Goal: Transaction & Acquisition: Purchase product/service

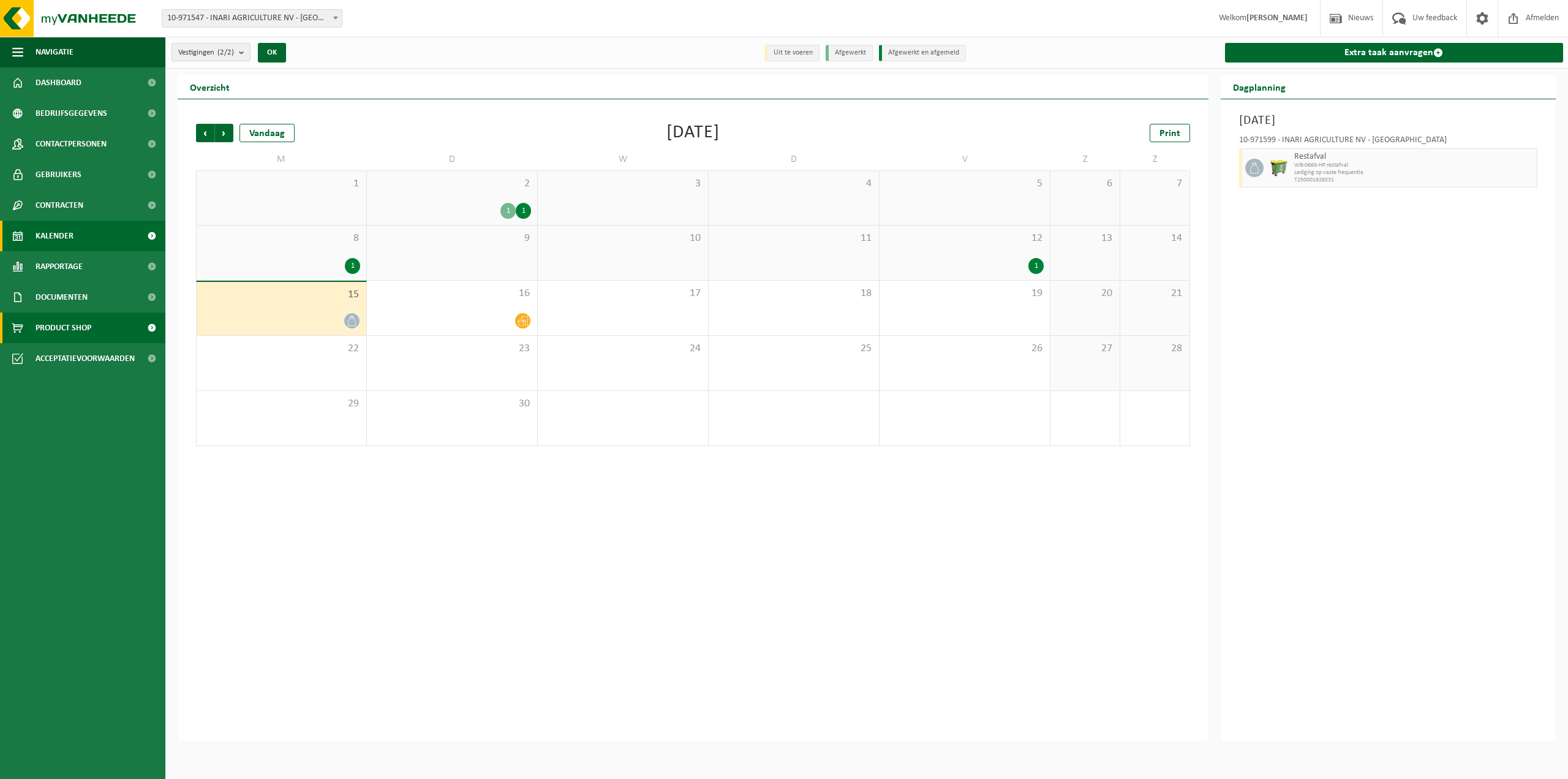
click at [98, 334] on link "Product Shop" at bounding box center [82, 328] width 166 height 31
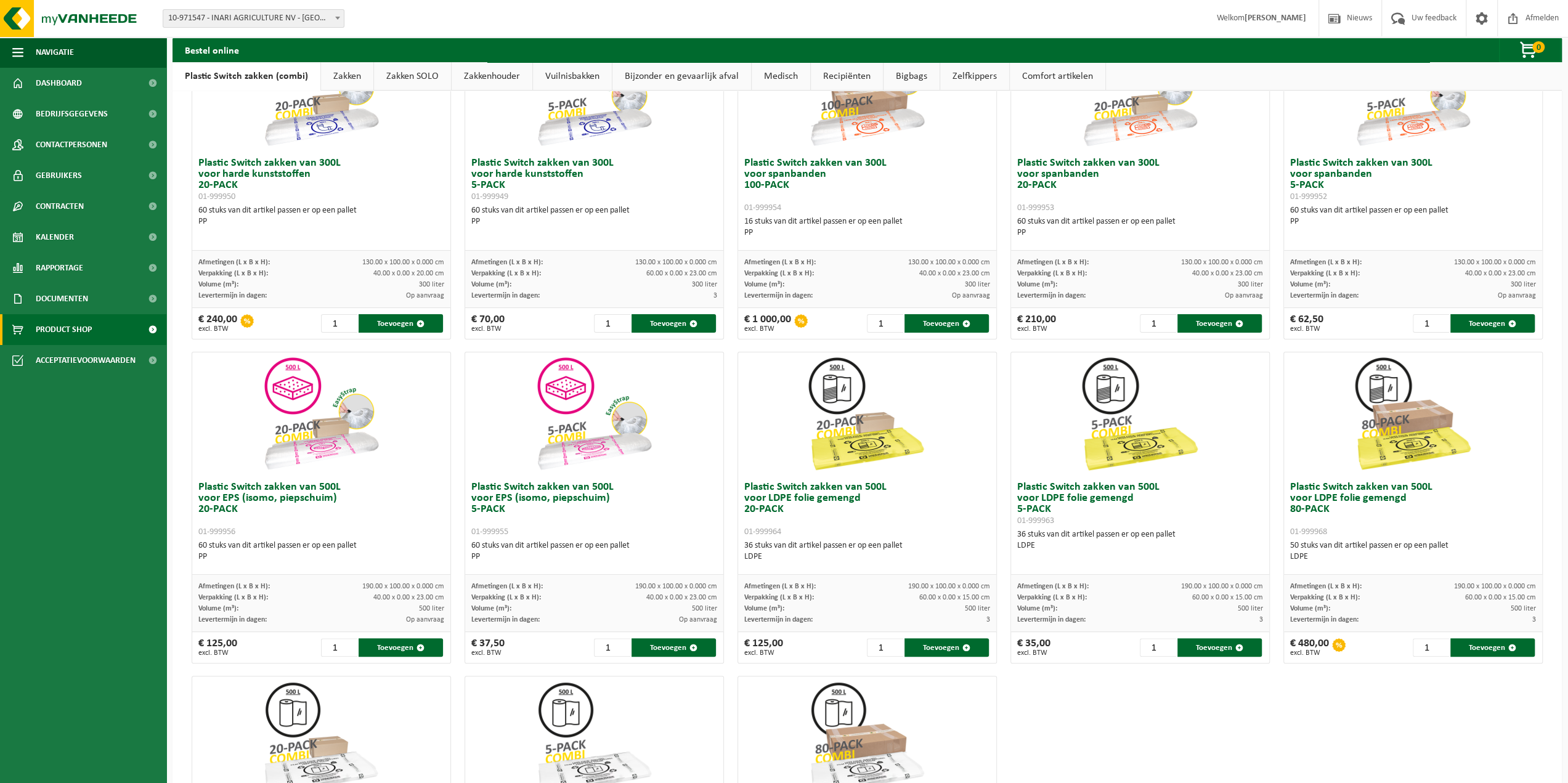
scroll to position [185, 0]
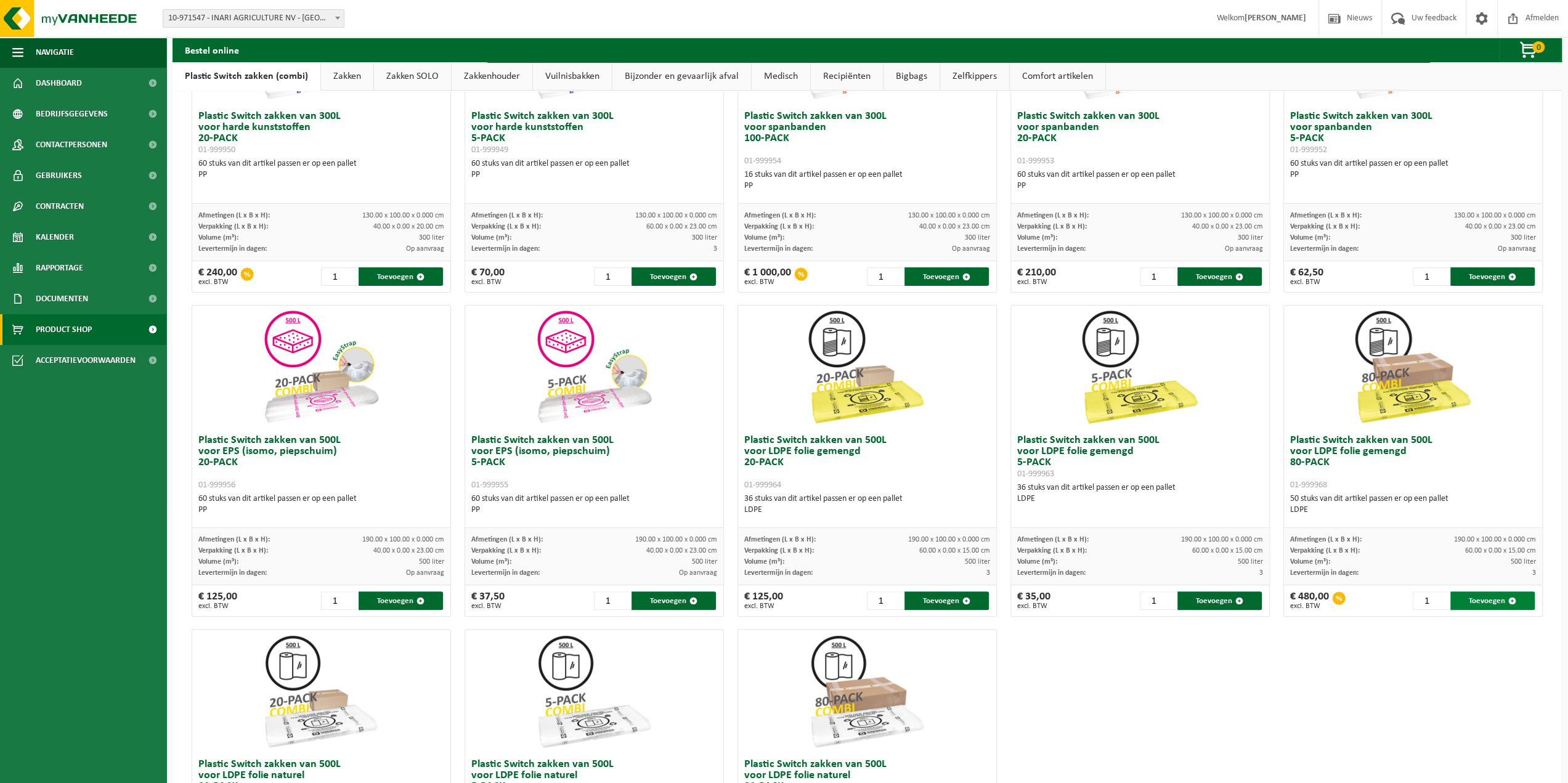
click at [1480, 598] on button "Toevoegen" at bounding box center [1492, 600] width 84 height 19
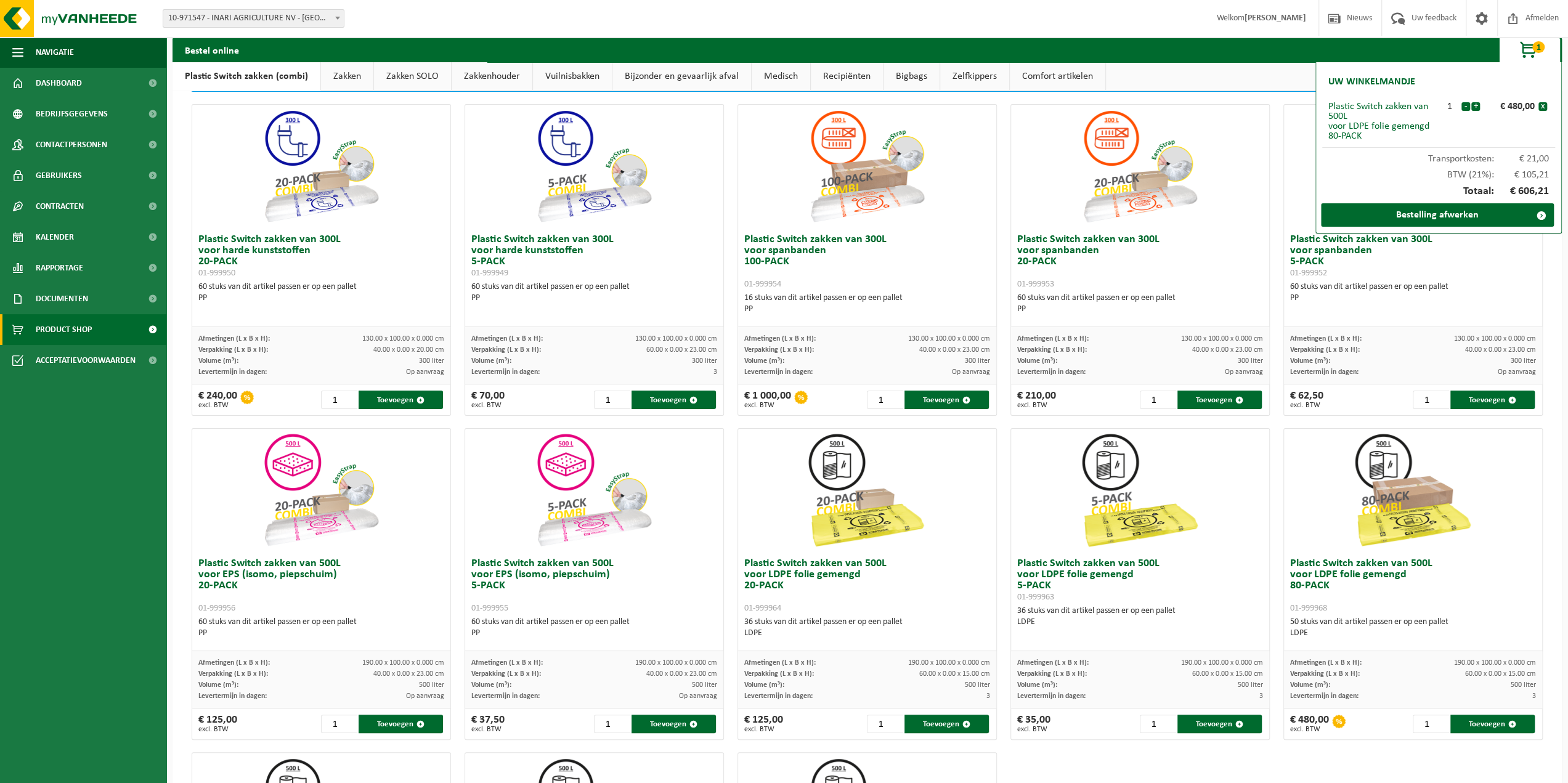
scroll to position [0, 0]
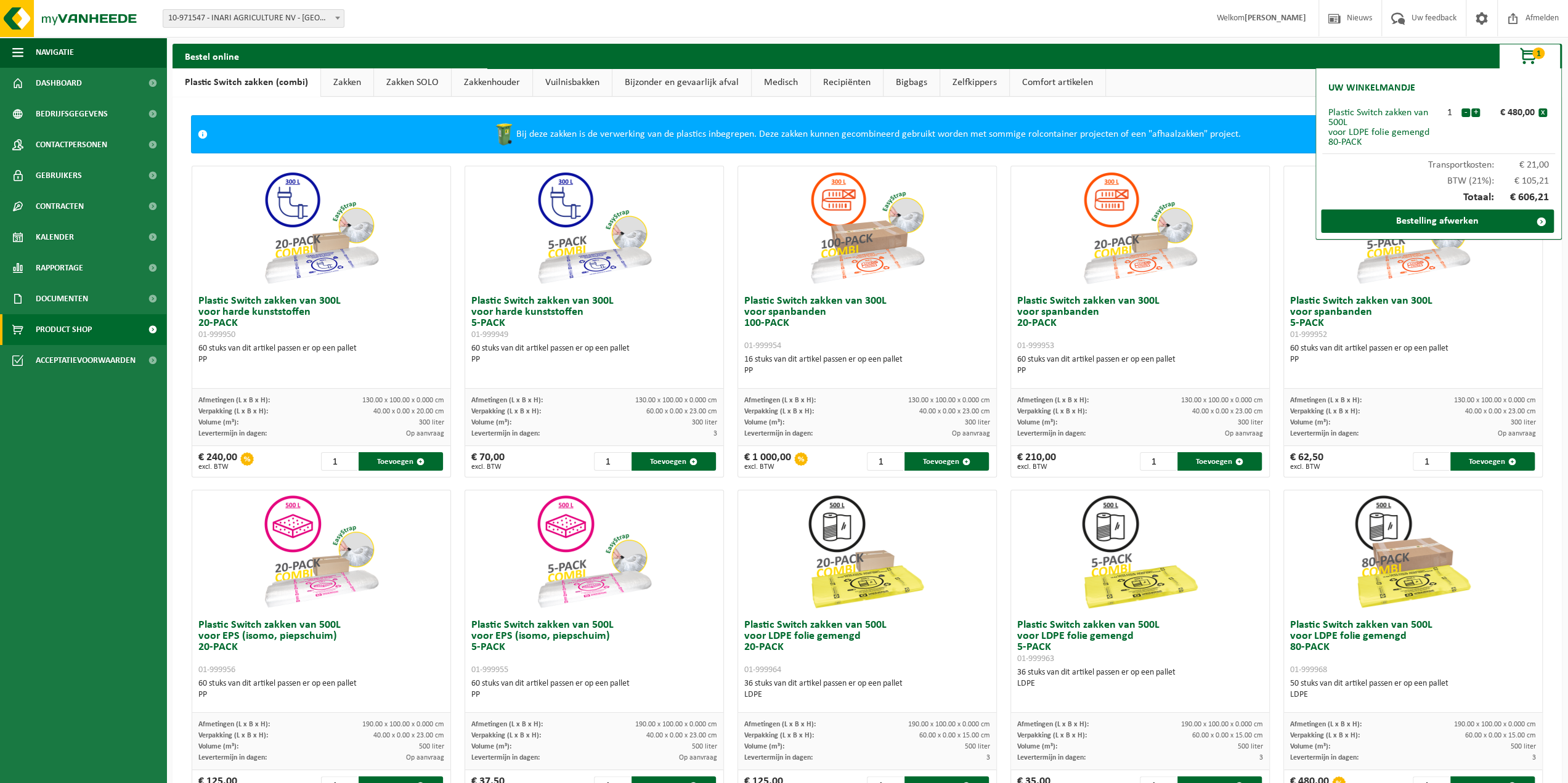
click at [347, 83] on link "Zakken" at bounding box center [347, 82] width 52 height 28
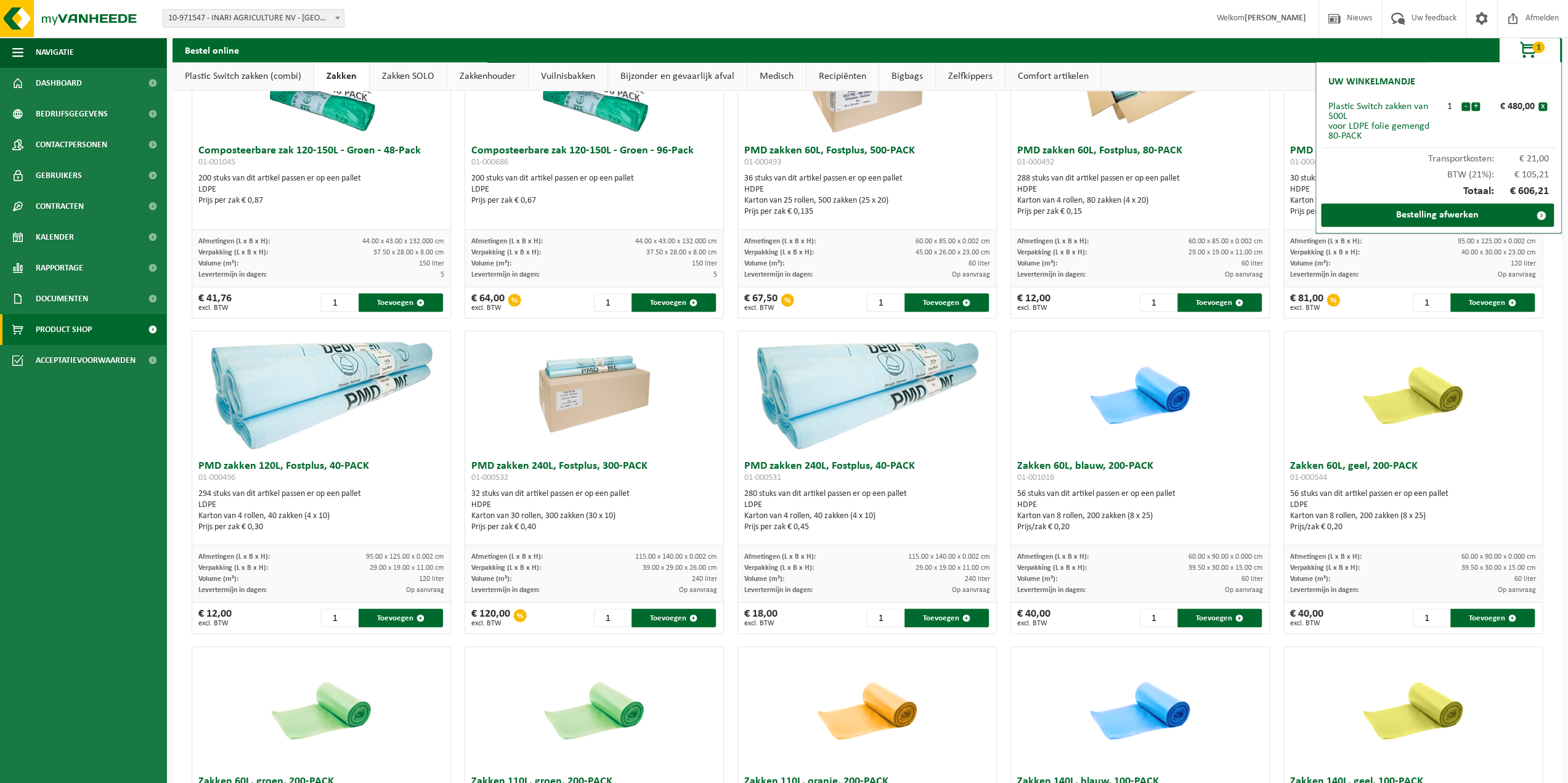
scroll to position [739, 0]
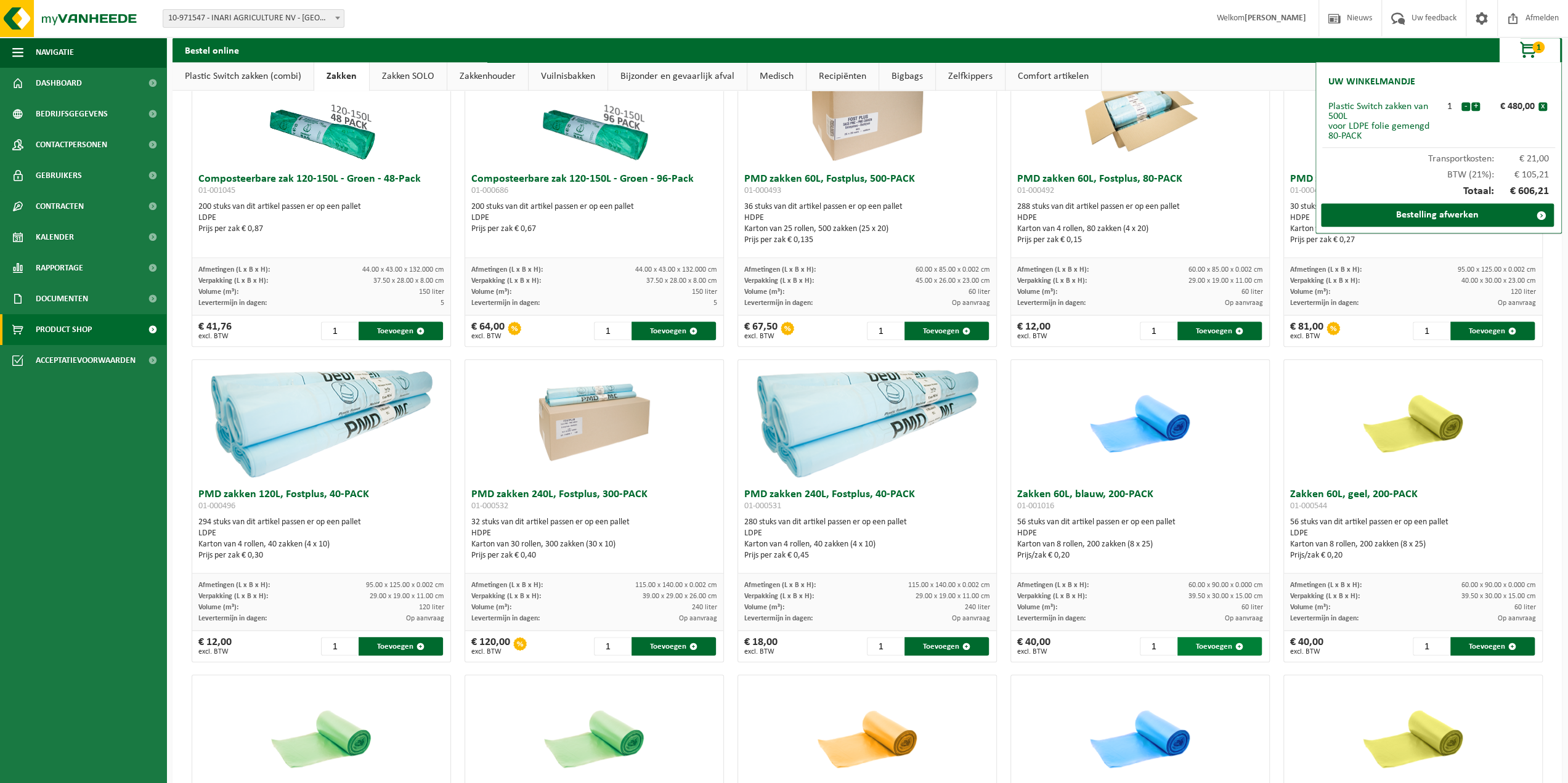
click at [1225, 645] on button "Toevoegen" at bounding box center [1219, 646] width 84 height 19
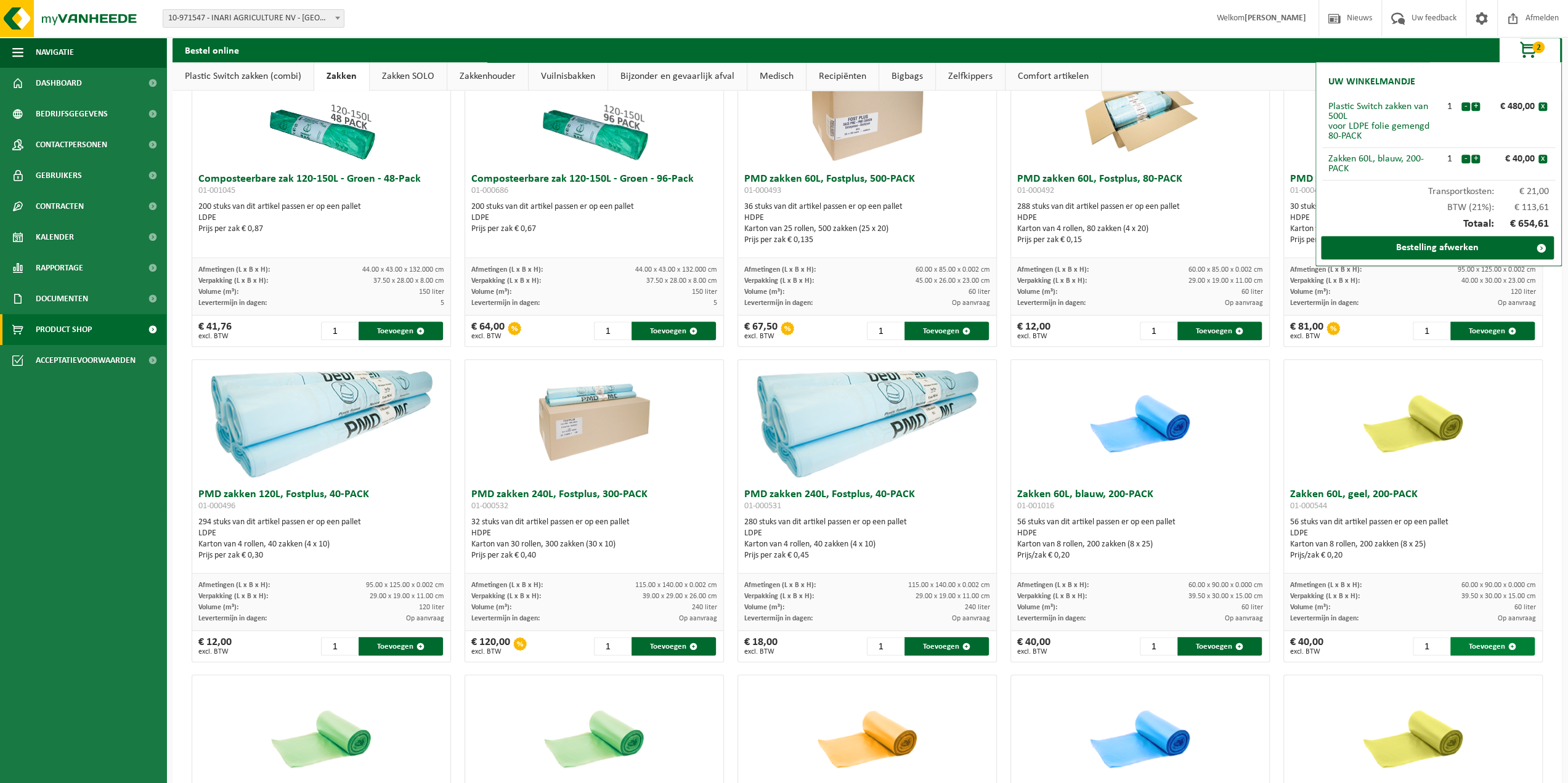
click at [1478, 641] on button "Toevoegen" at bounding box center [1492, 646] width 84 height 19
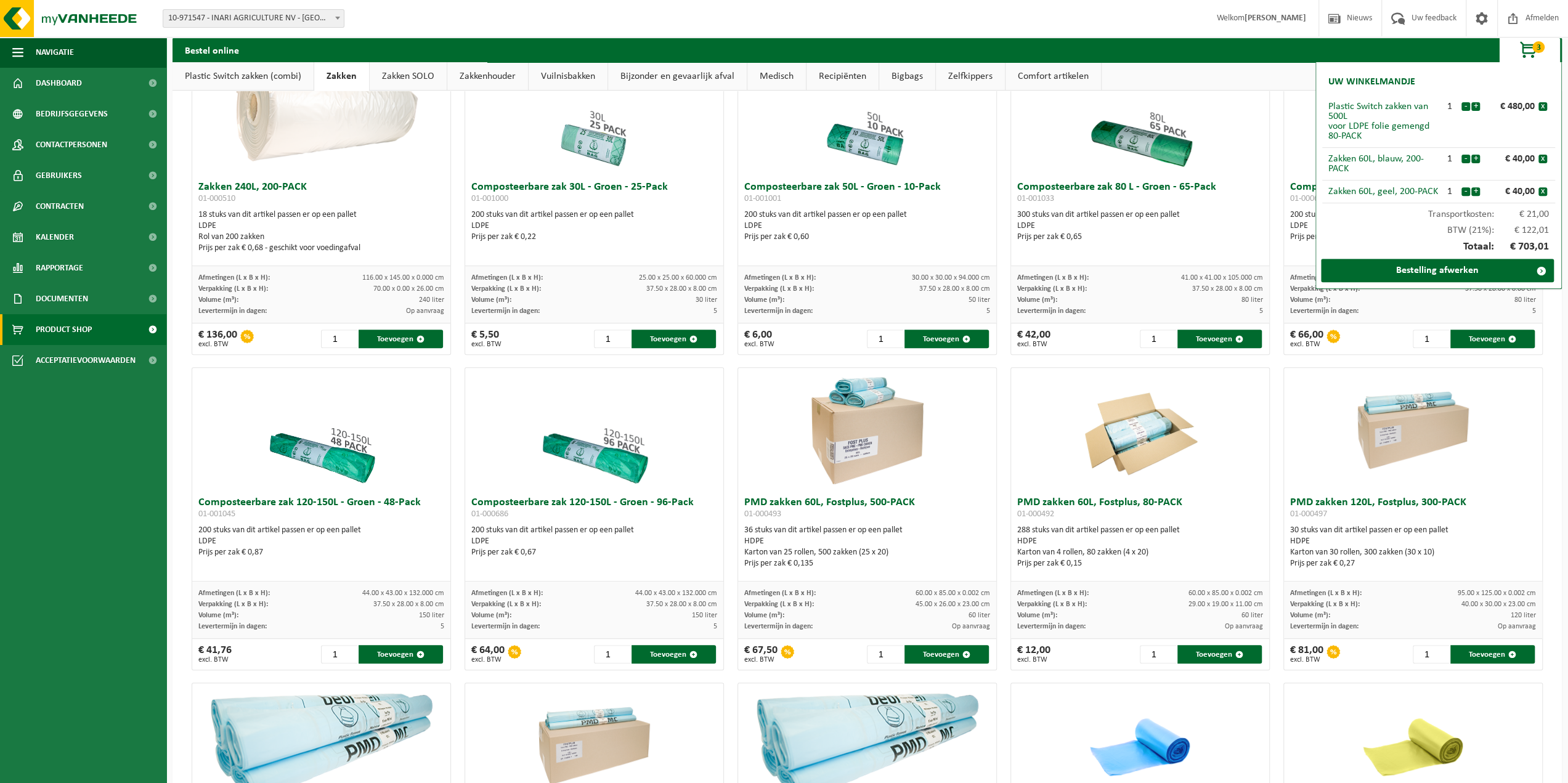
scroll to position [413, 0]
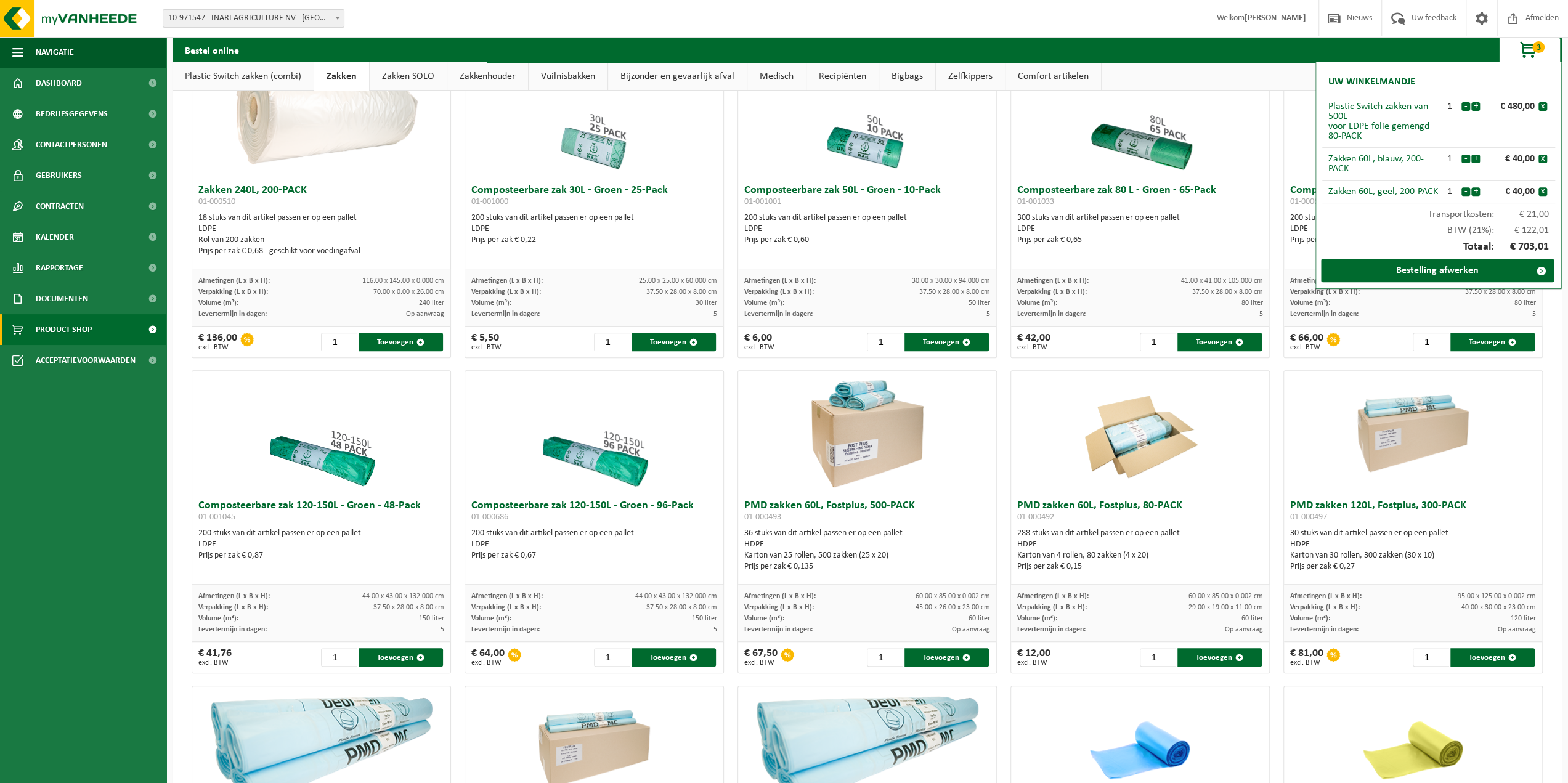
click at [414, 67] on link "Zakken SOLO" at bounding box center [408, 76] width 77 height 28
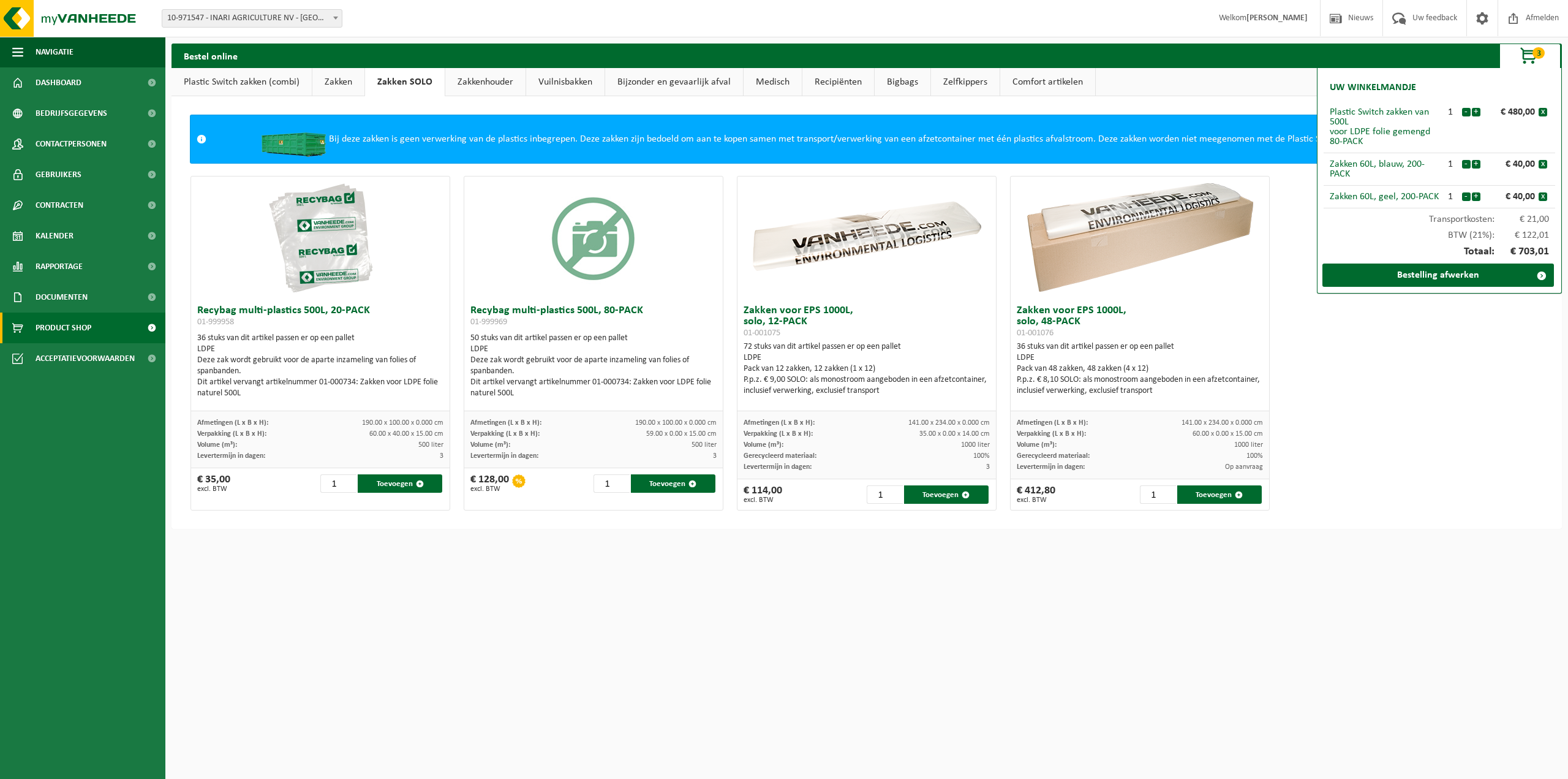
click at [479, 89] on link "Zakkenhouder" at bounding box center [485, 82] width 80 height 28
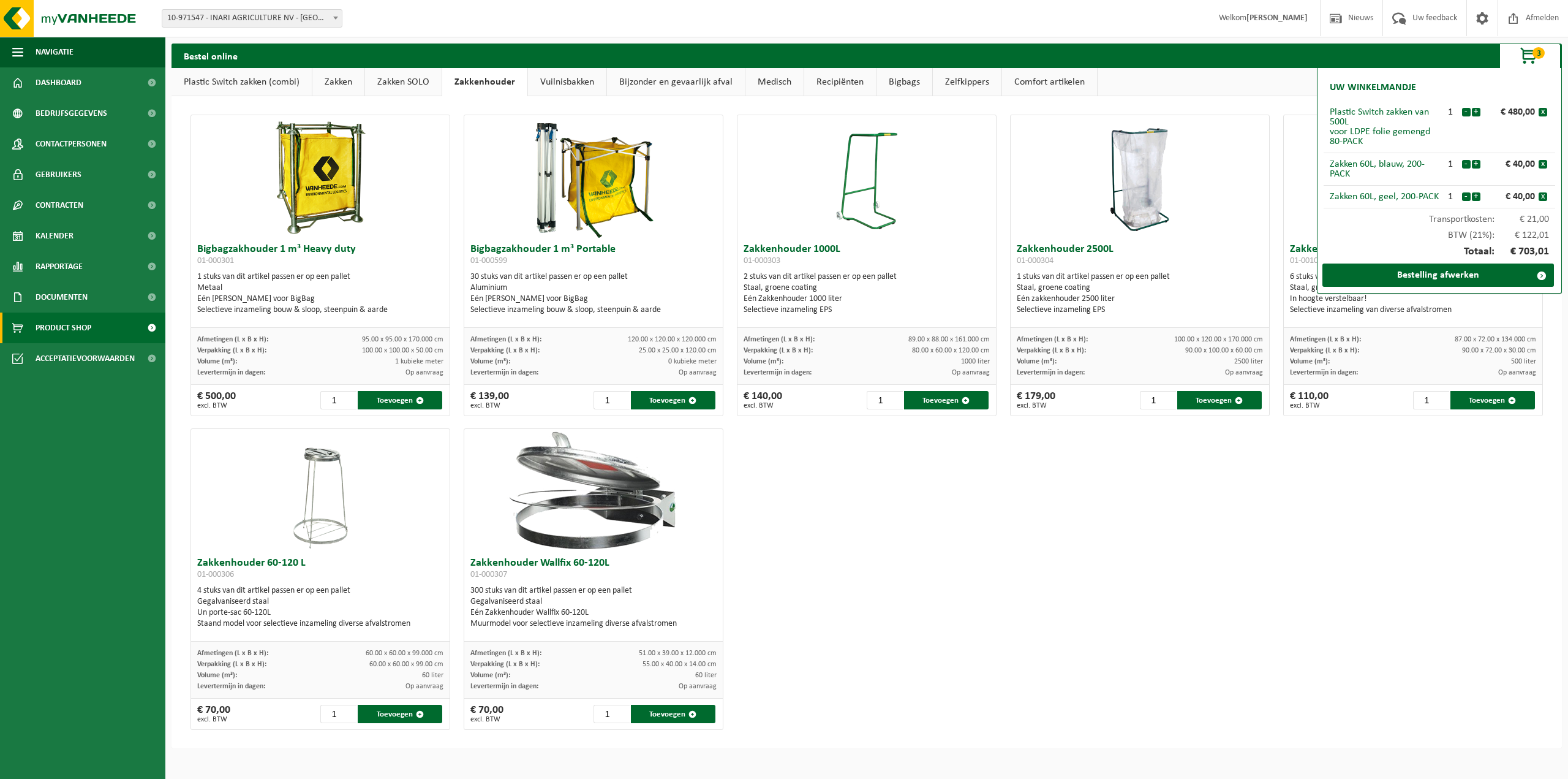
click at [563, 84] on link "Vuilnisbakken" at bounding box center [567, 82] width 78 height 28
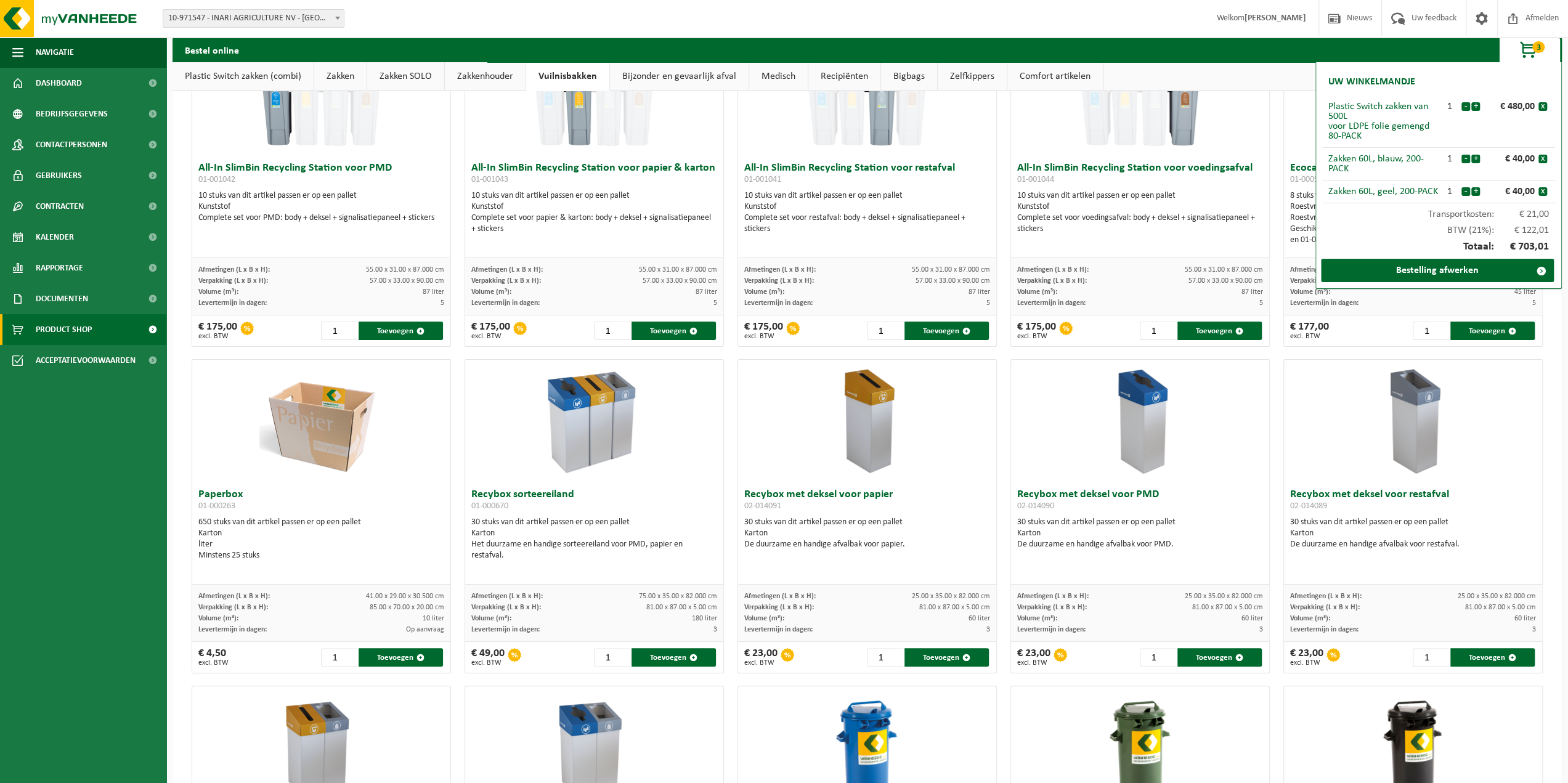
scroll to position [12, 0]
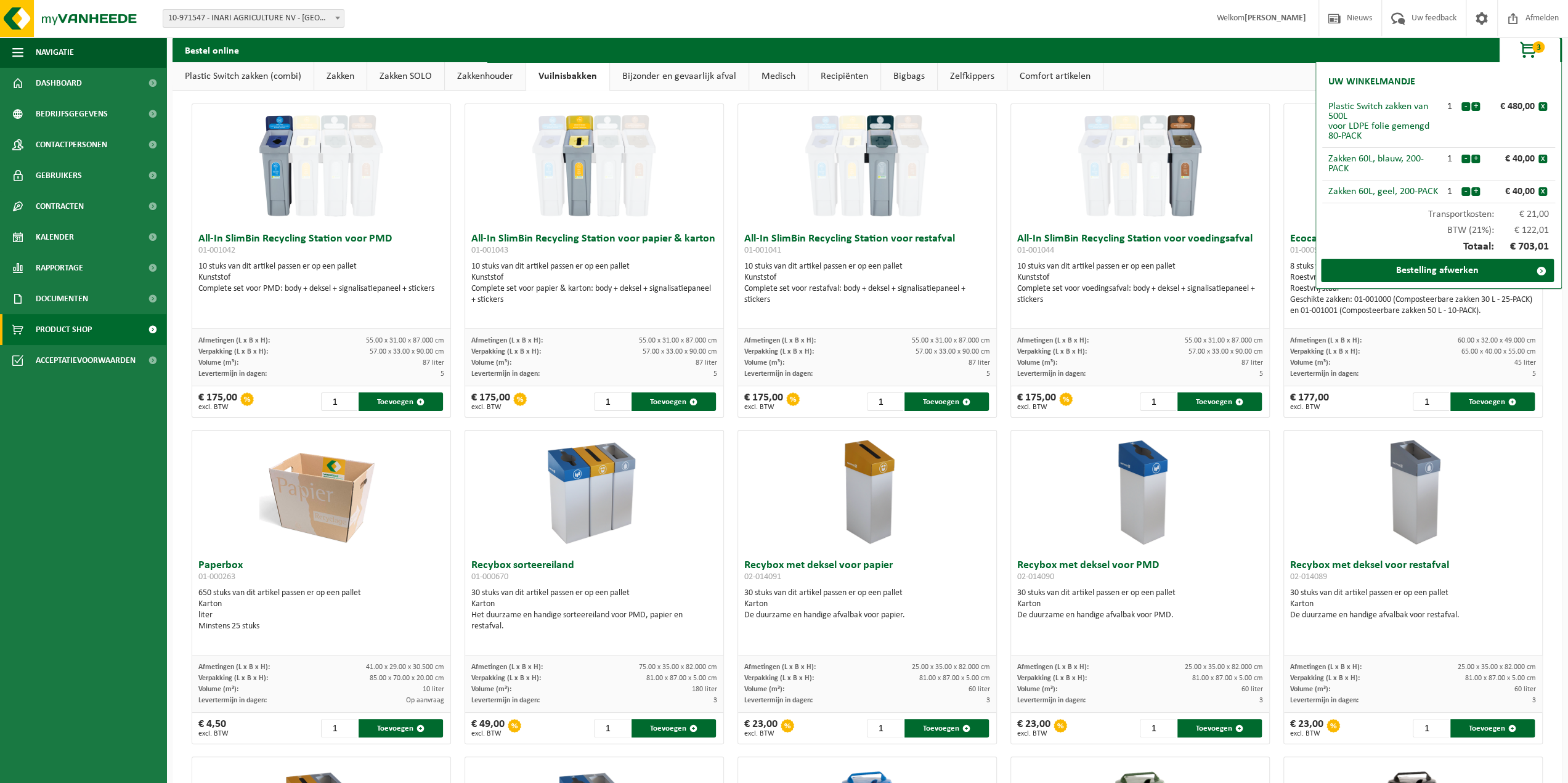
click at [711, 77] on link "Bijzonder en gevaarlijk afval" at bounding box center [679, 76] width 139 height 28
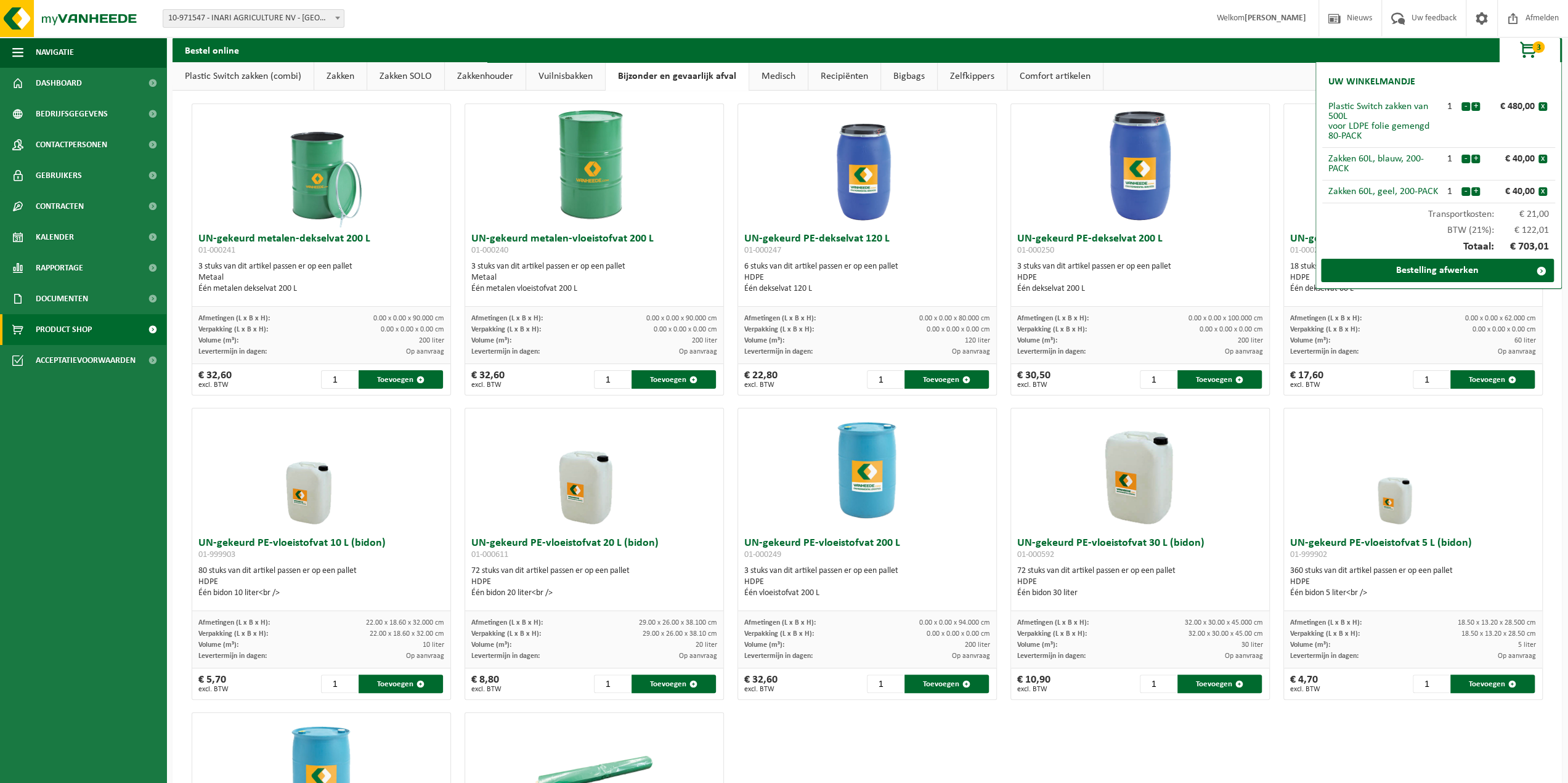
click at [778, 71] on link "Medisch" at bounding box center [778, 76] width 59 height 28
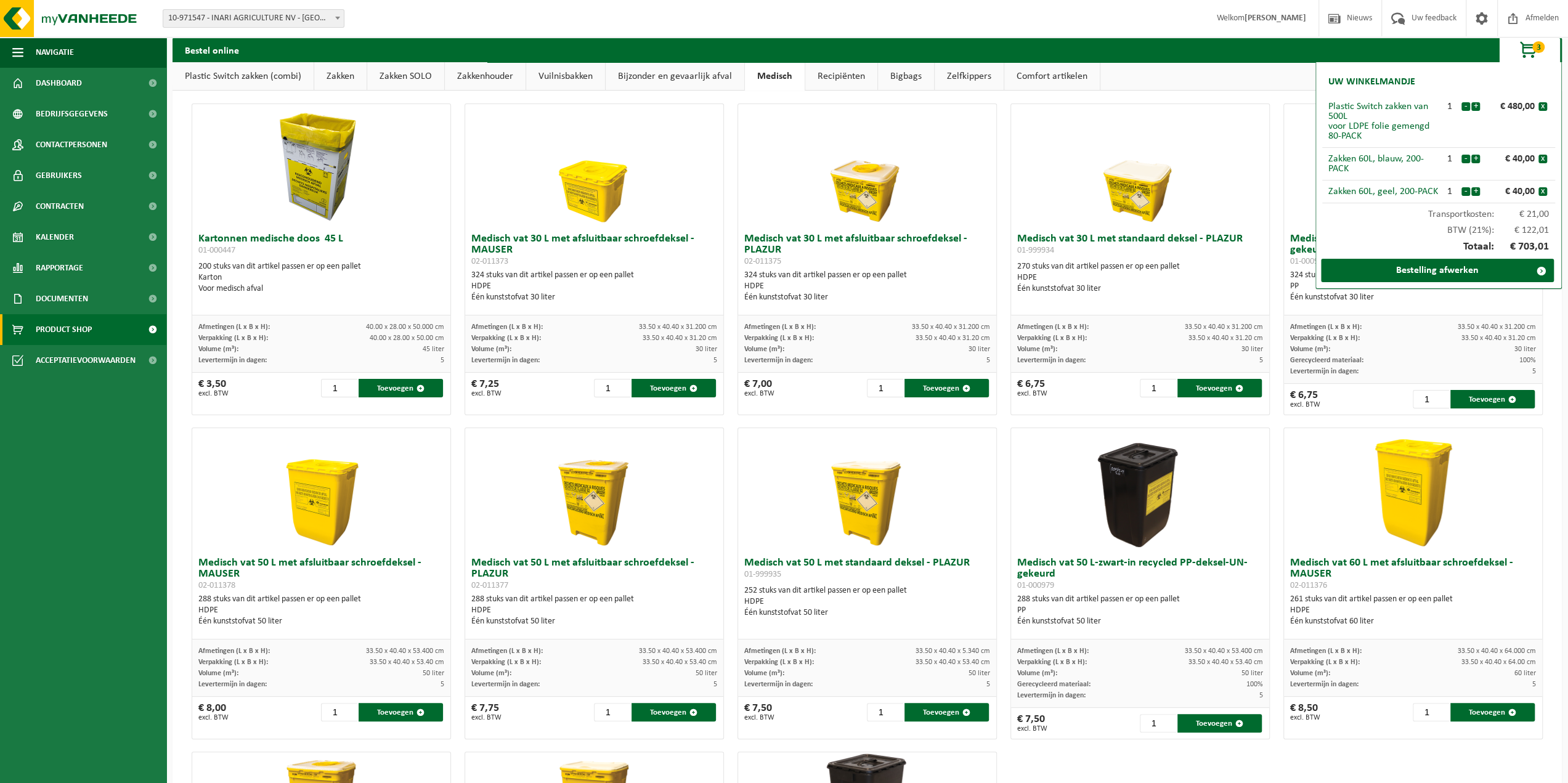
click at [841, 76] on link "Recipiënten" at bounding box center [841, 76] width 72 height 28
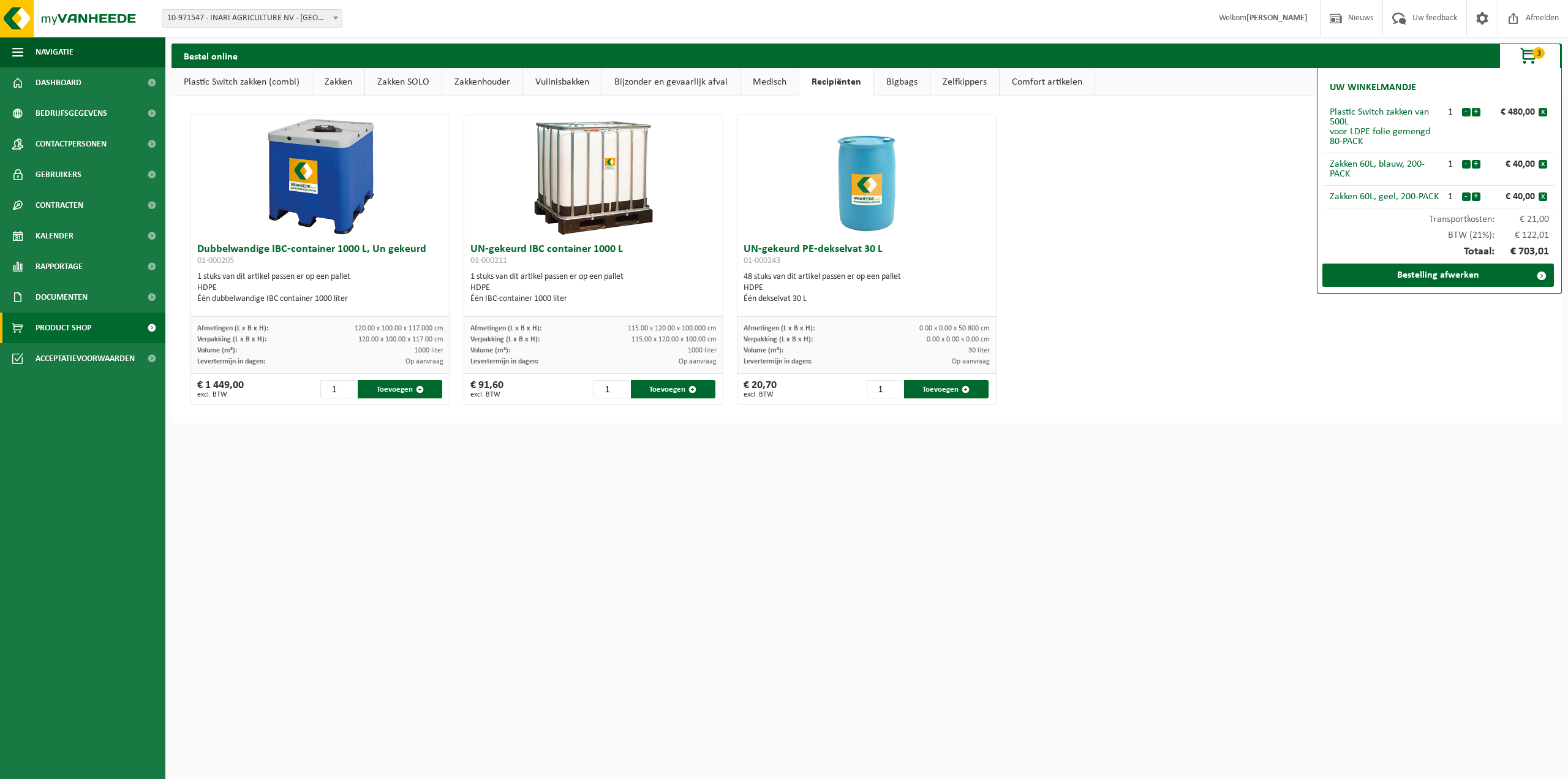
click at [903, 79] on link "Bigbags" at bounding box center [902, 82] width 56 height 28
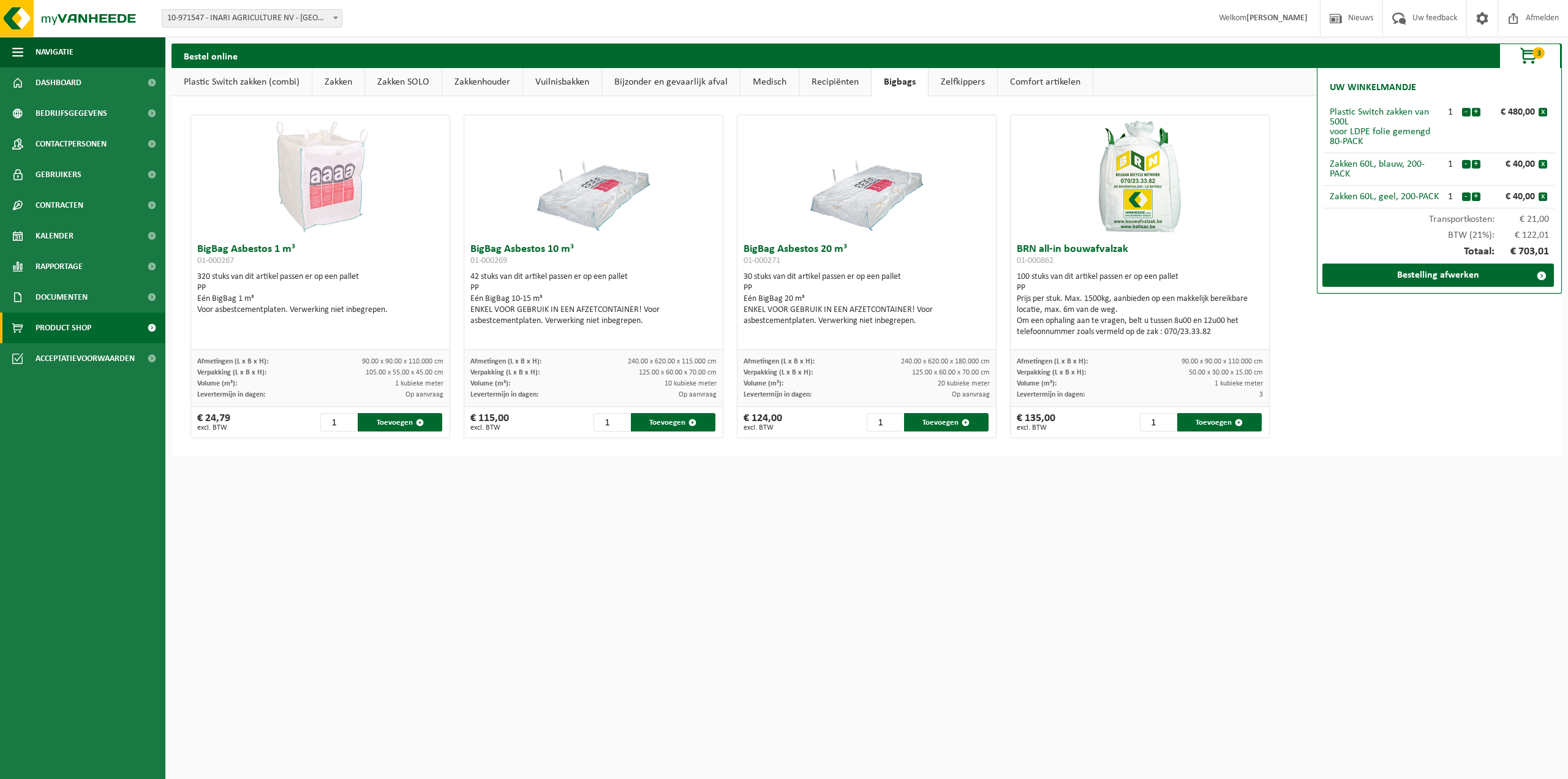
drag, startPoint x: 955, startPoint y: 79, endPoint x: 965, endPoint y: 78, distance: 10.0
click at [955, 79] on link "Zelfkippers" at bounding box center [963, 82] width 69 height 28
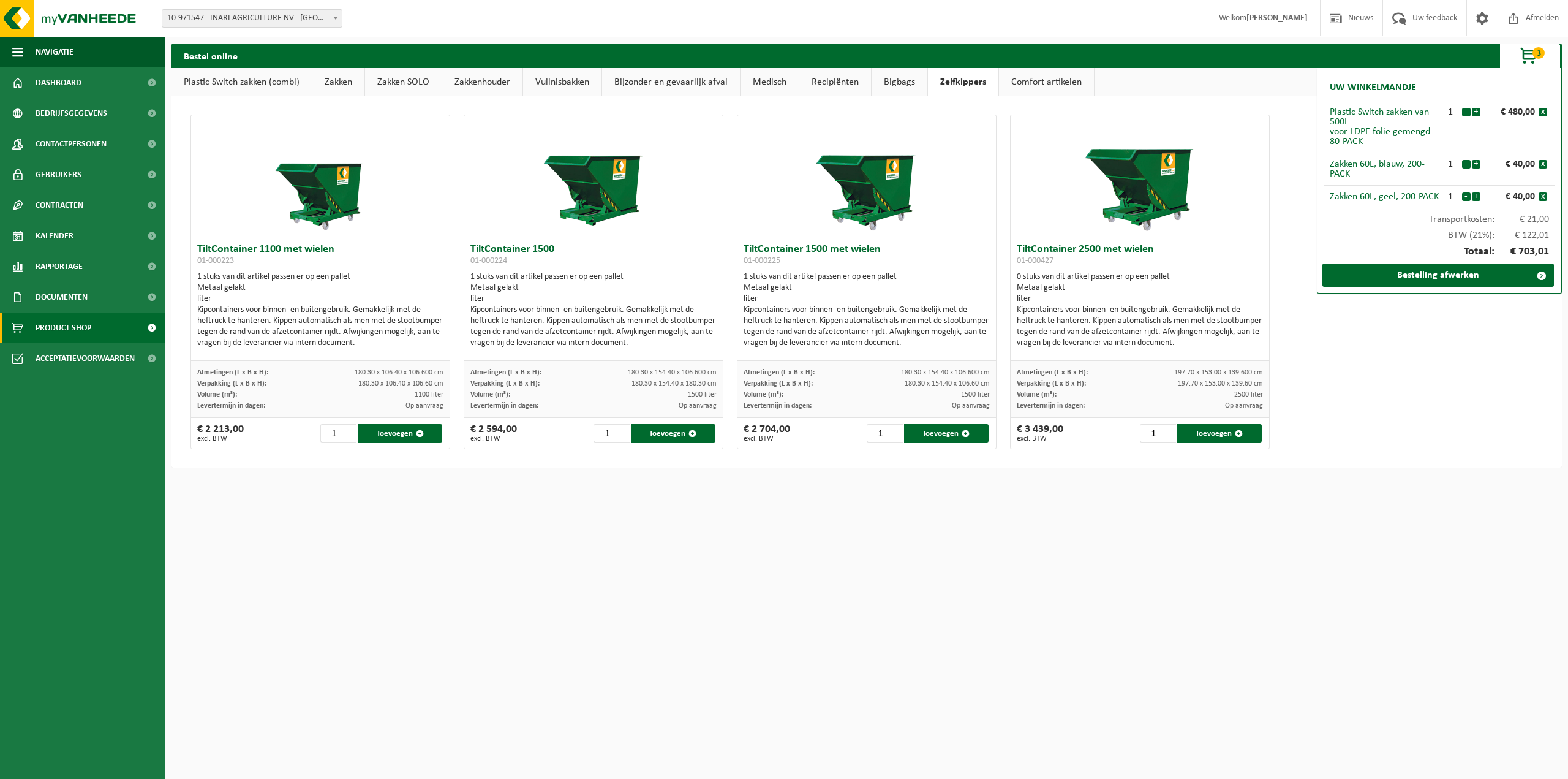
click at [338, 83] on link "Zakken" at bounding box center [339, 82] width 52 height 28
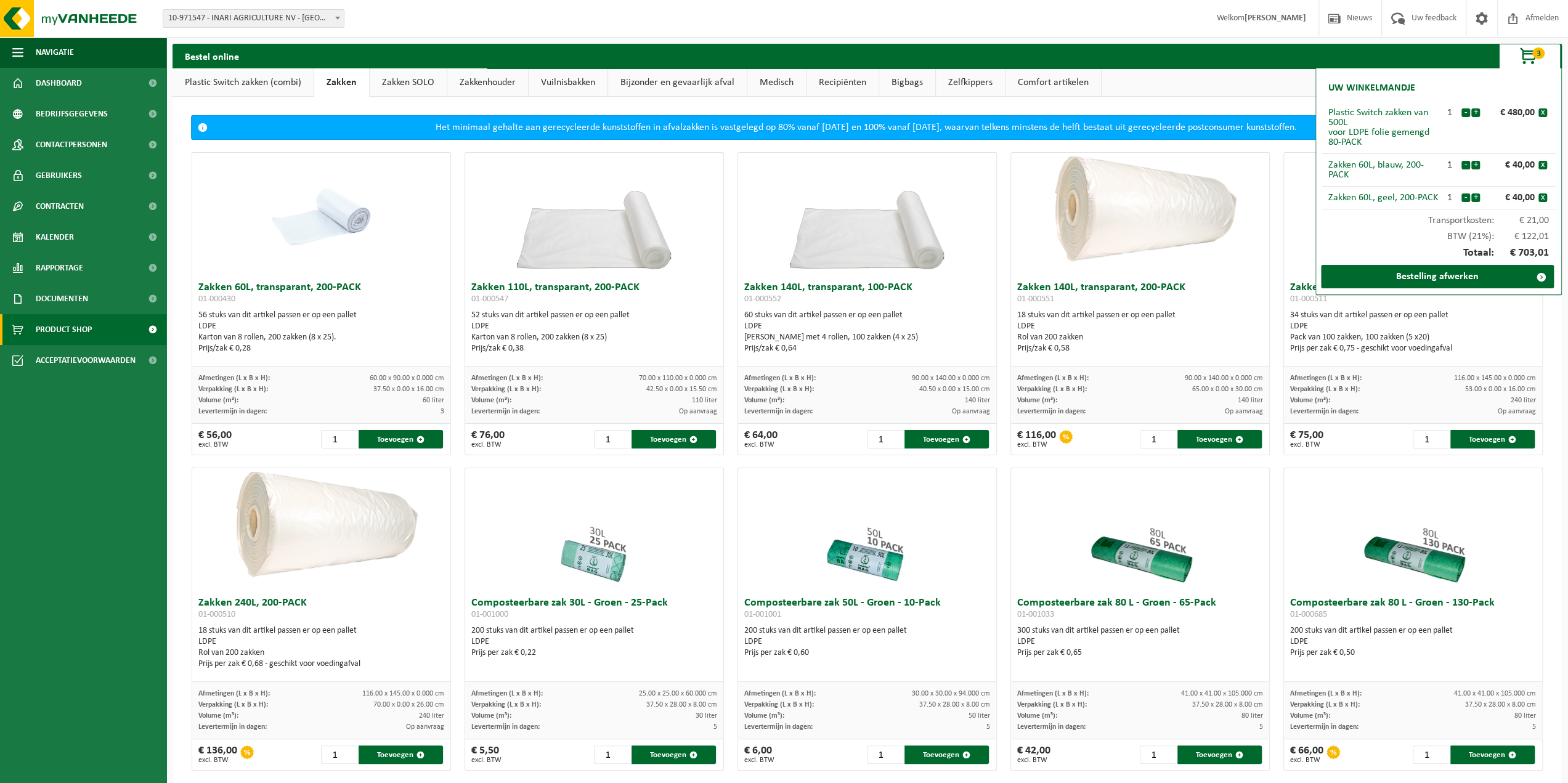
click at [276, 82] on link "Plastic Switch zakken (combi)" at bounding box center [243, 82] width 141 height 28
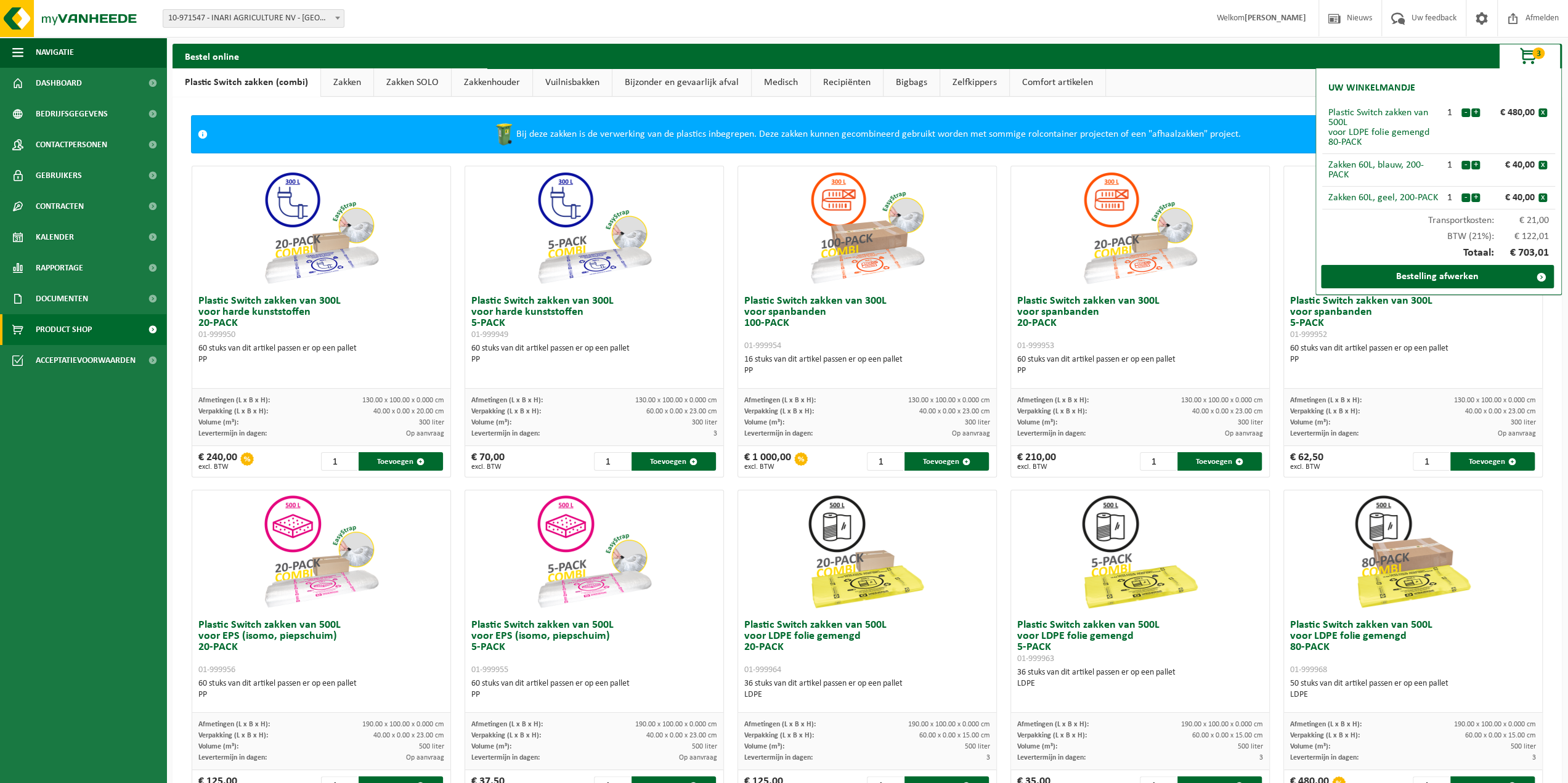
click at [347, 79] on link "Zakken" at bounding box center [347, 82] width 52 height 28
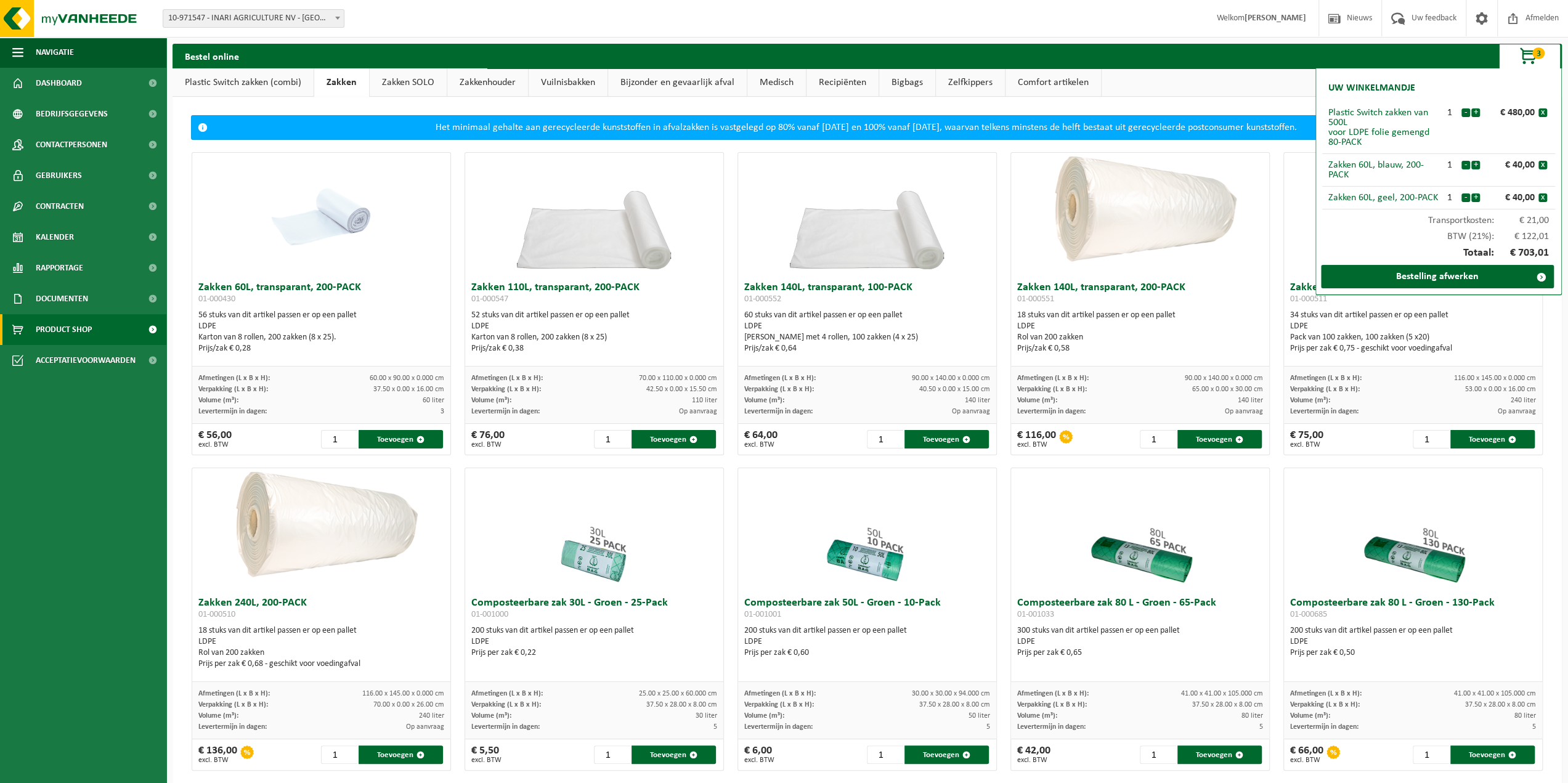
click at [1272, 79] on ul "Plastic Switch zakken (combi) Zakken Zakken SOLO Zakkenhouder Vuilnisbakken Bij…" at bounding box center [867, 82] width 1389 height 28
click at [1529, 56] on span "button" at bounding box center [1529, 57] width 61 height 25
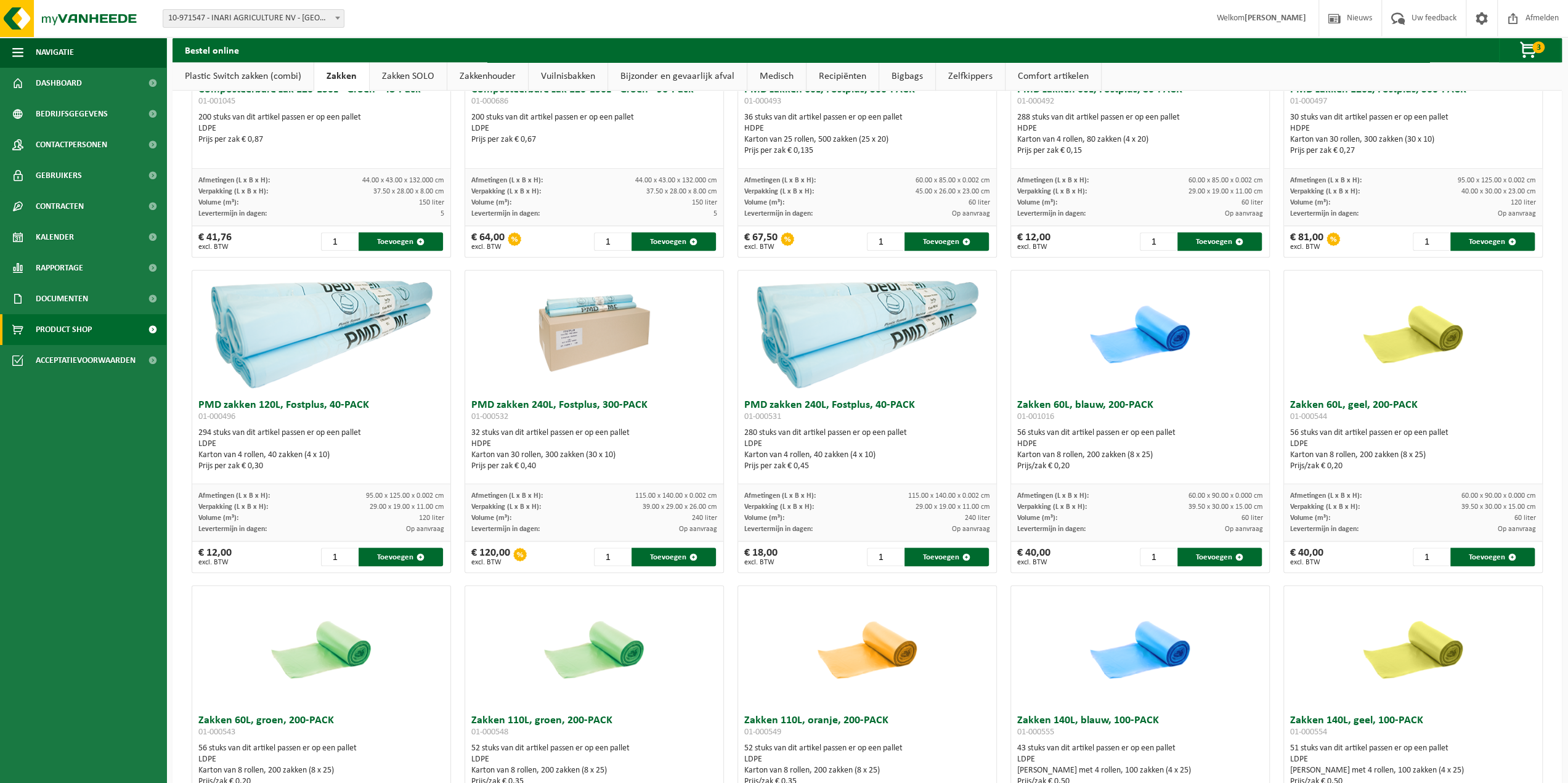
scroll to position [800, 0]
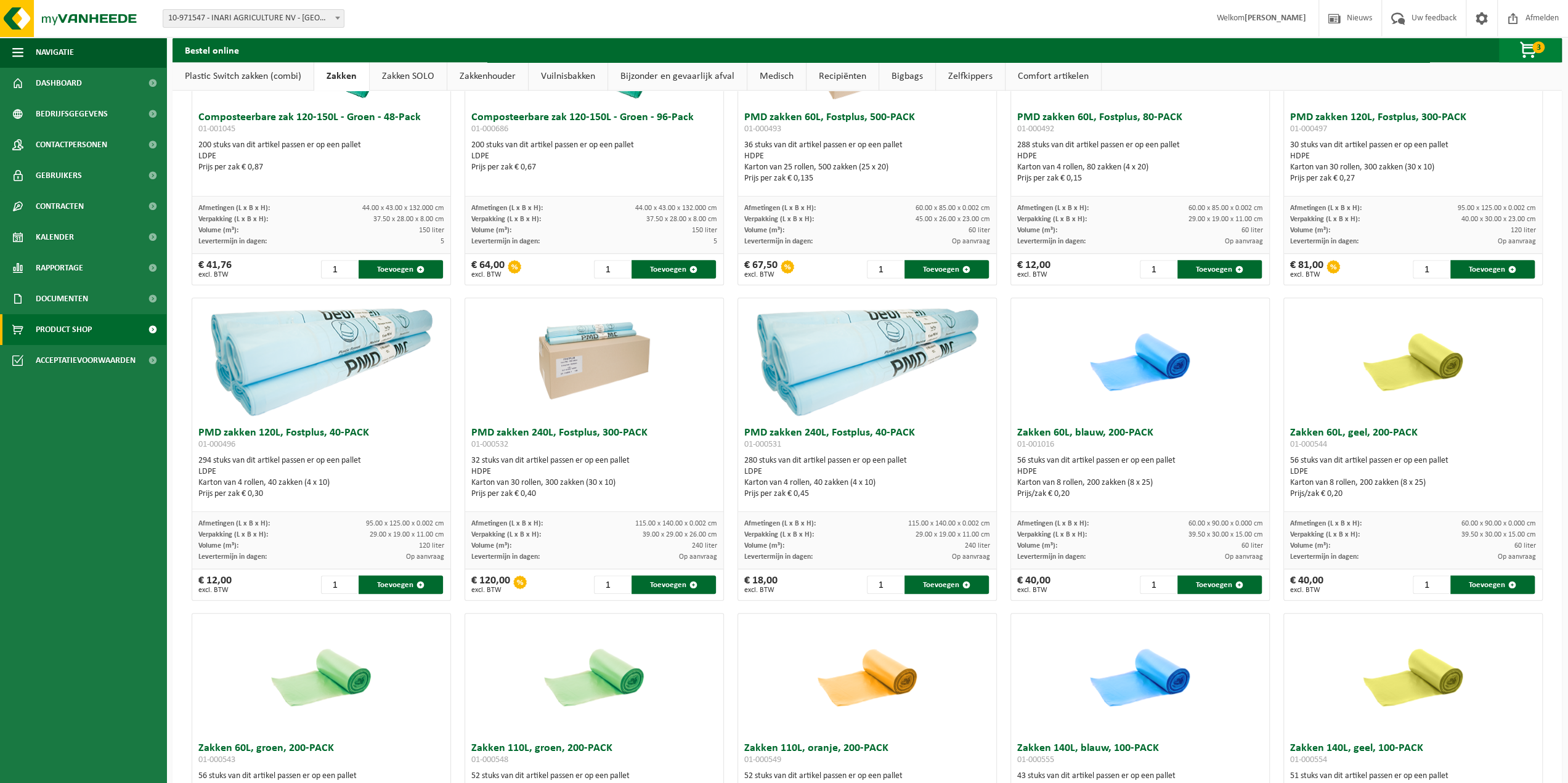
click at [1524, 46] on span "button" at bounding box center [1529, 50] width 61 height 25
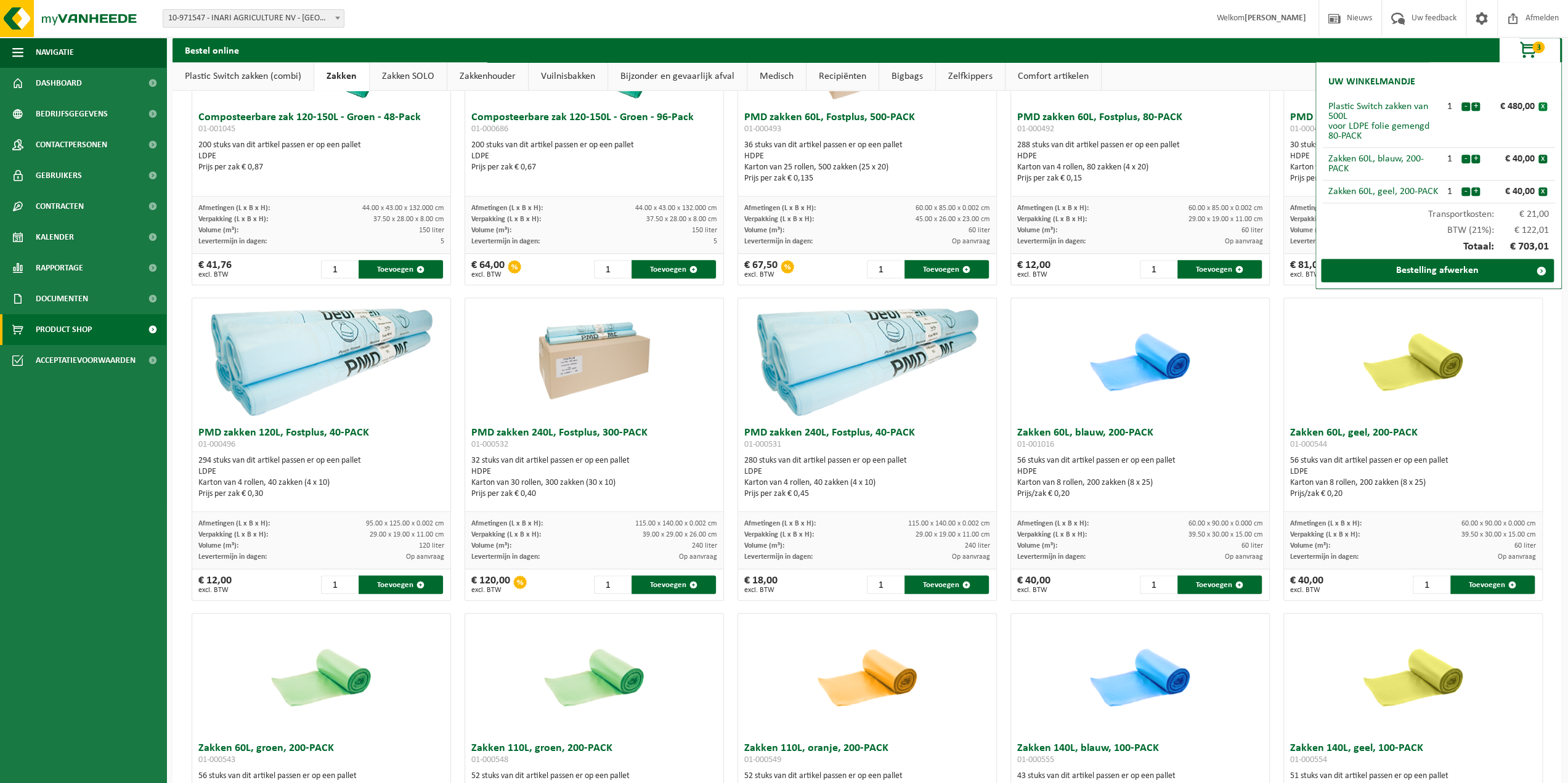
click at [1544, 105] on button "x" at bounding box center [1542, 106] width 8 height 8
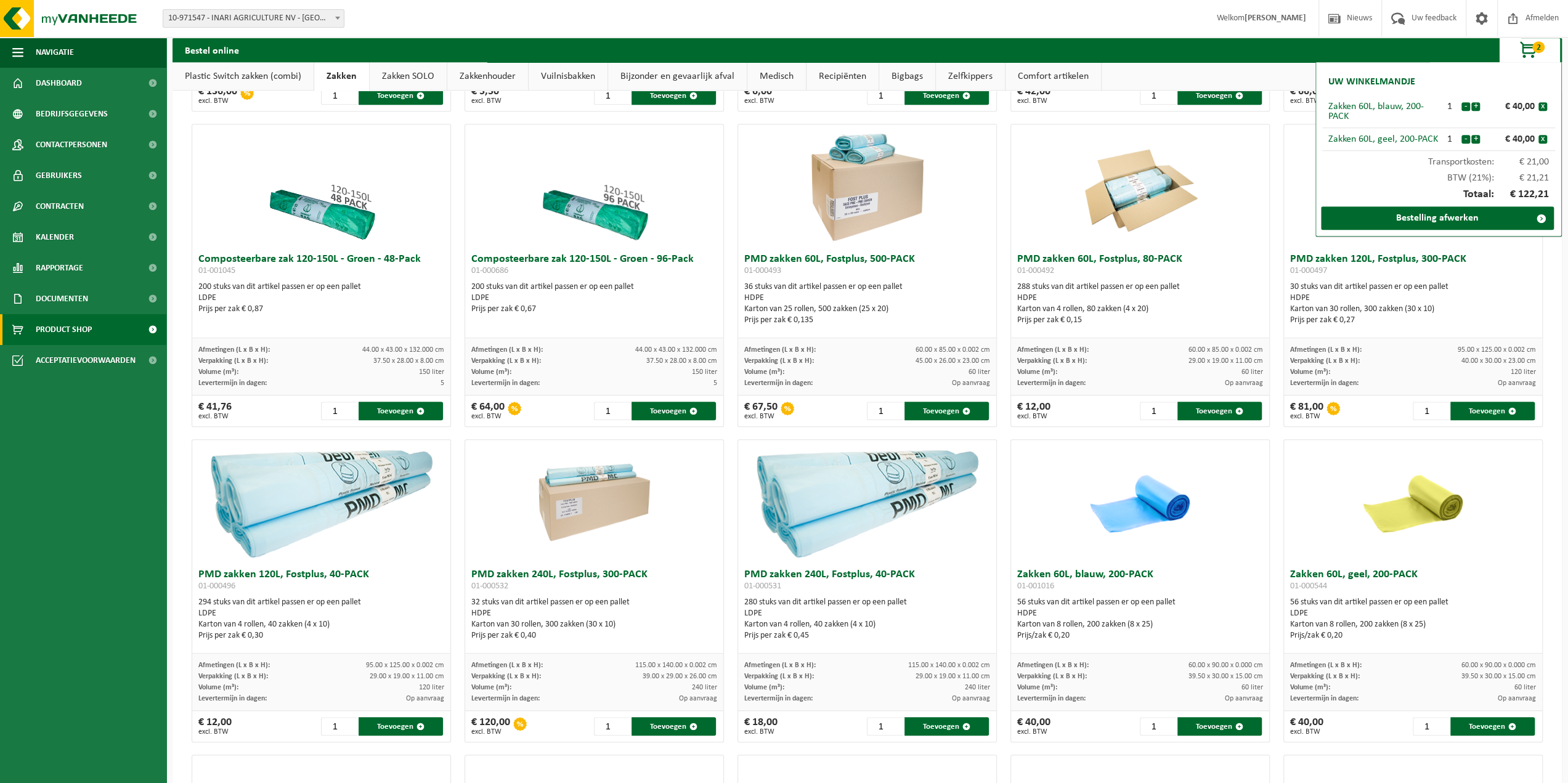
click at [256, 73] on link "Plastic Switch zakken (combi)" at bounding box center [243, 76] width 141 height 28
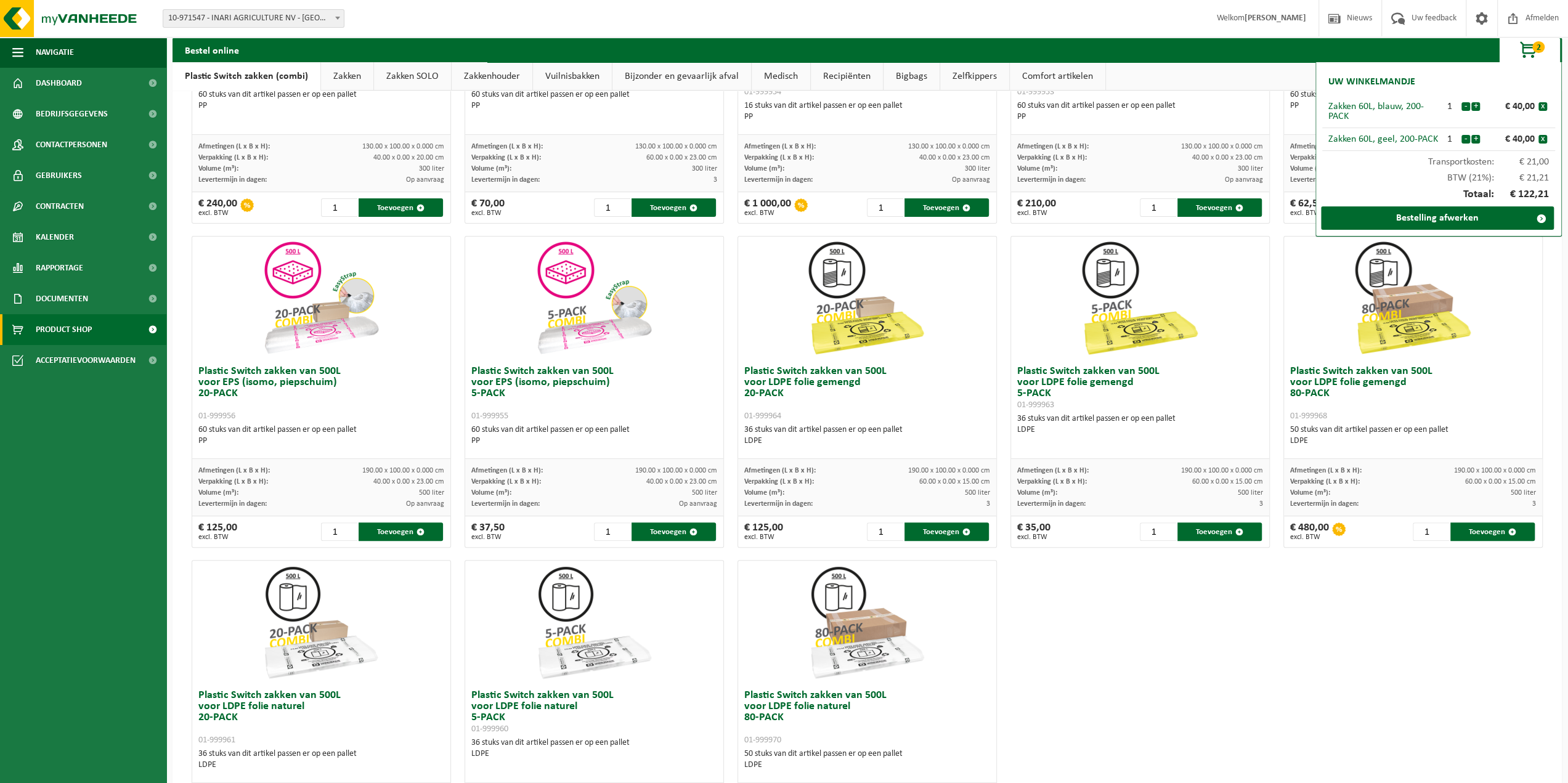
scroll to position [124, 0]
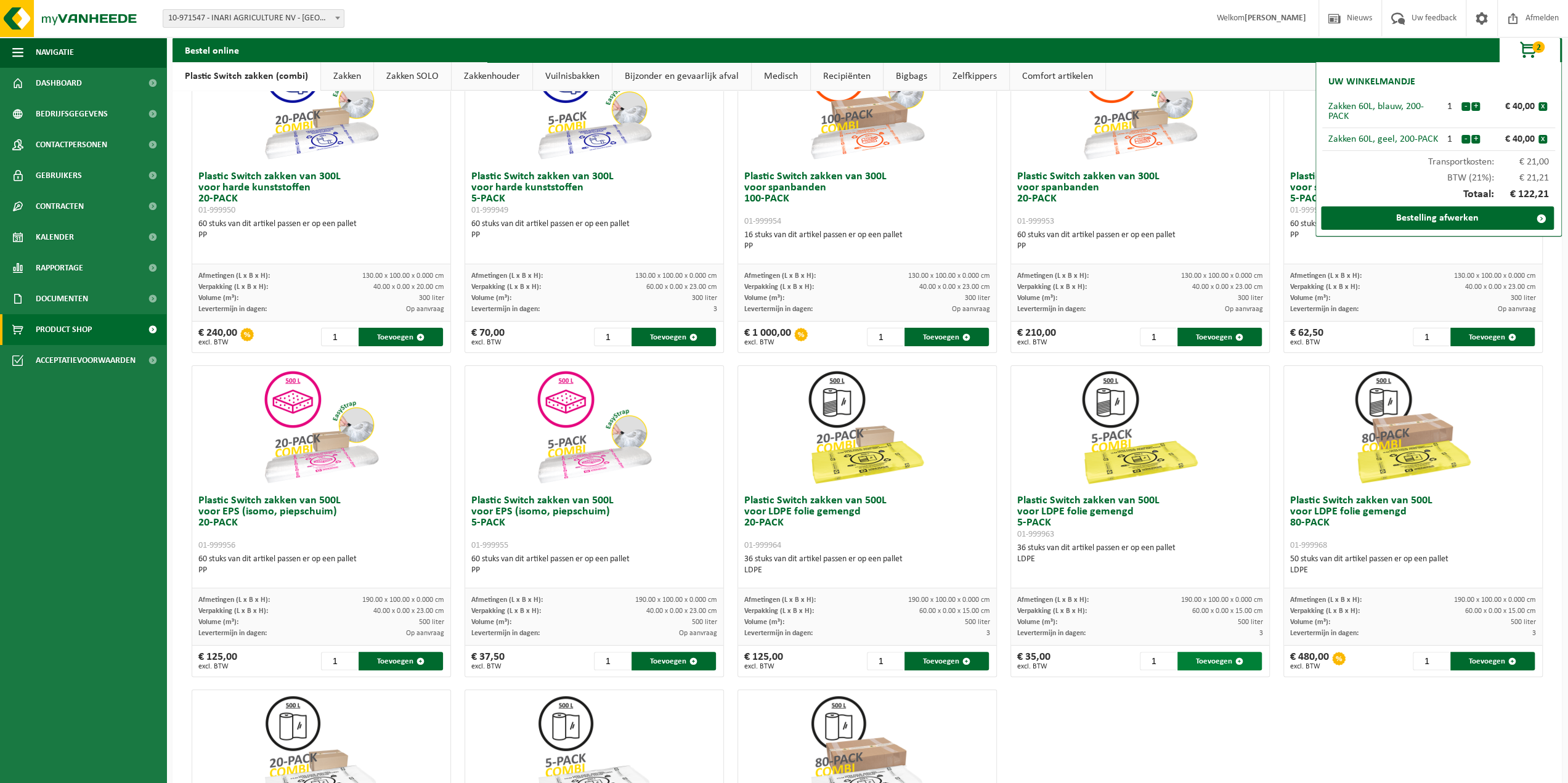
click at [1210, 657] on button "Toevoegen" at bounding box center [1219, 661] width 84 height 19
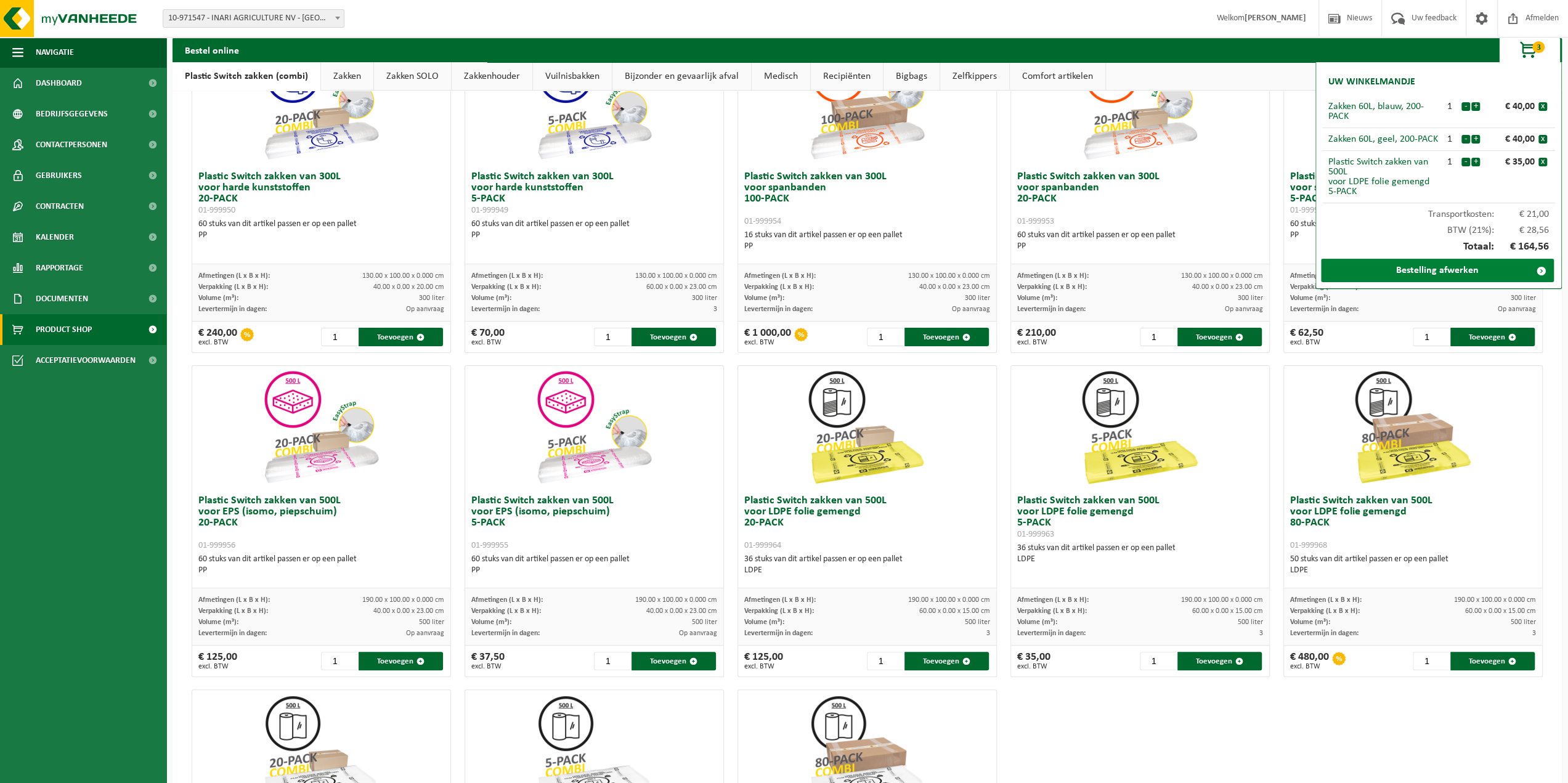
click at [1442, 267] on link "Bestelling afwerken" at bounding box center [1437, 271] width 233 height 23
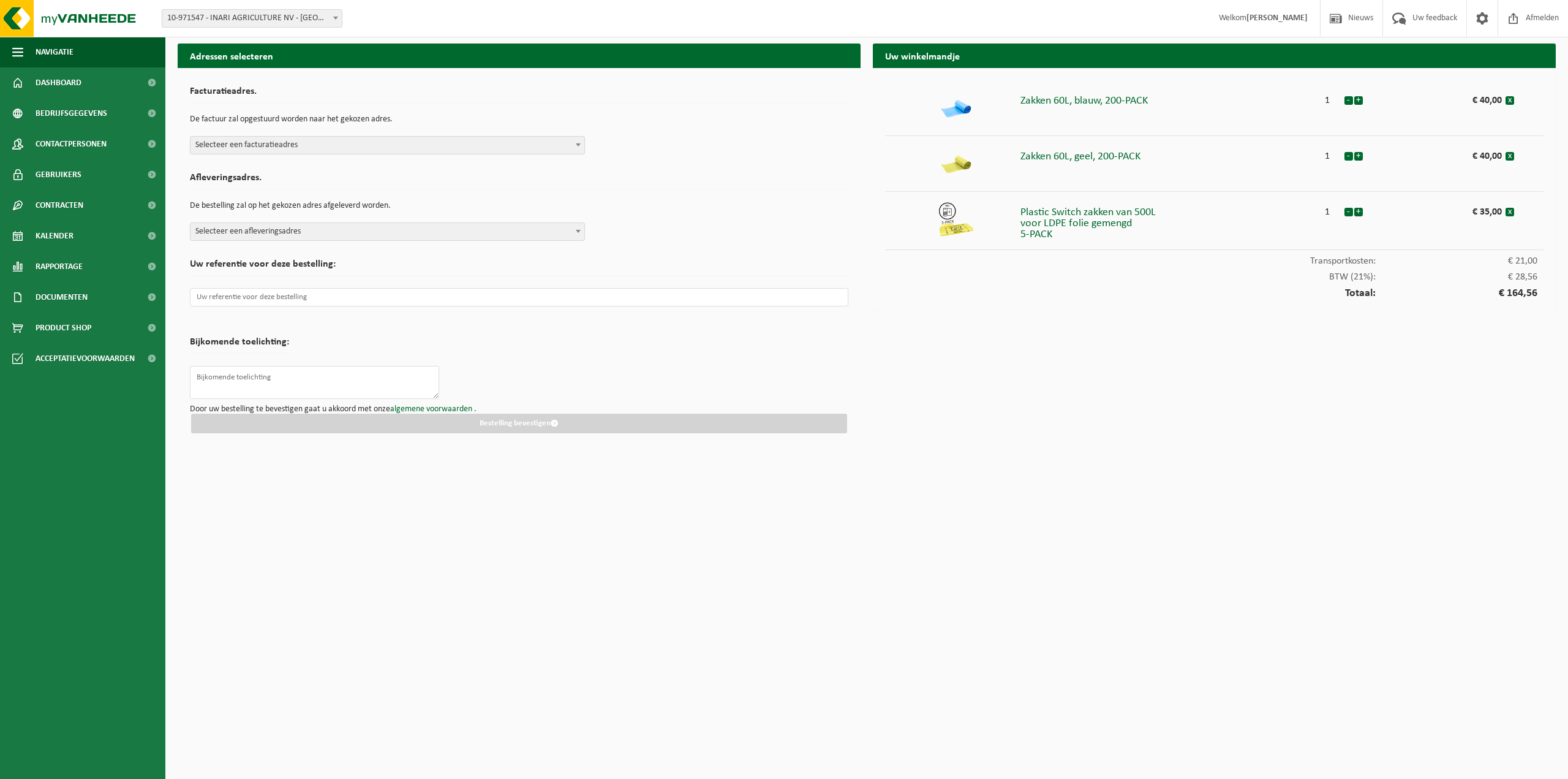
click at [292, 143] on span "Selecteer een facturatieadres" at bounding box center [387, 145] width 394 height 17
select select "155848"
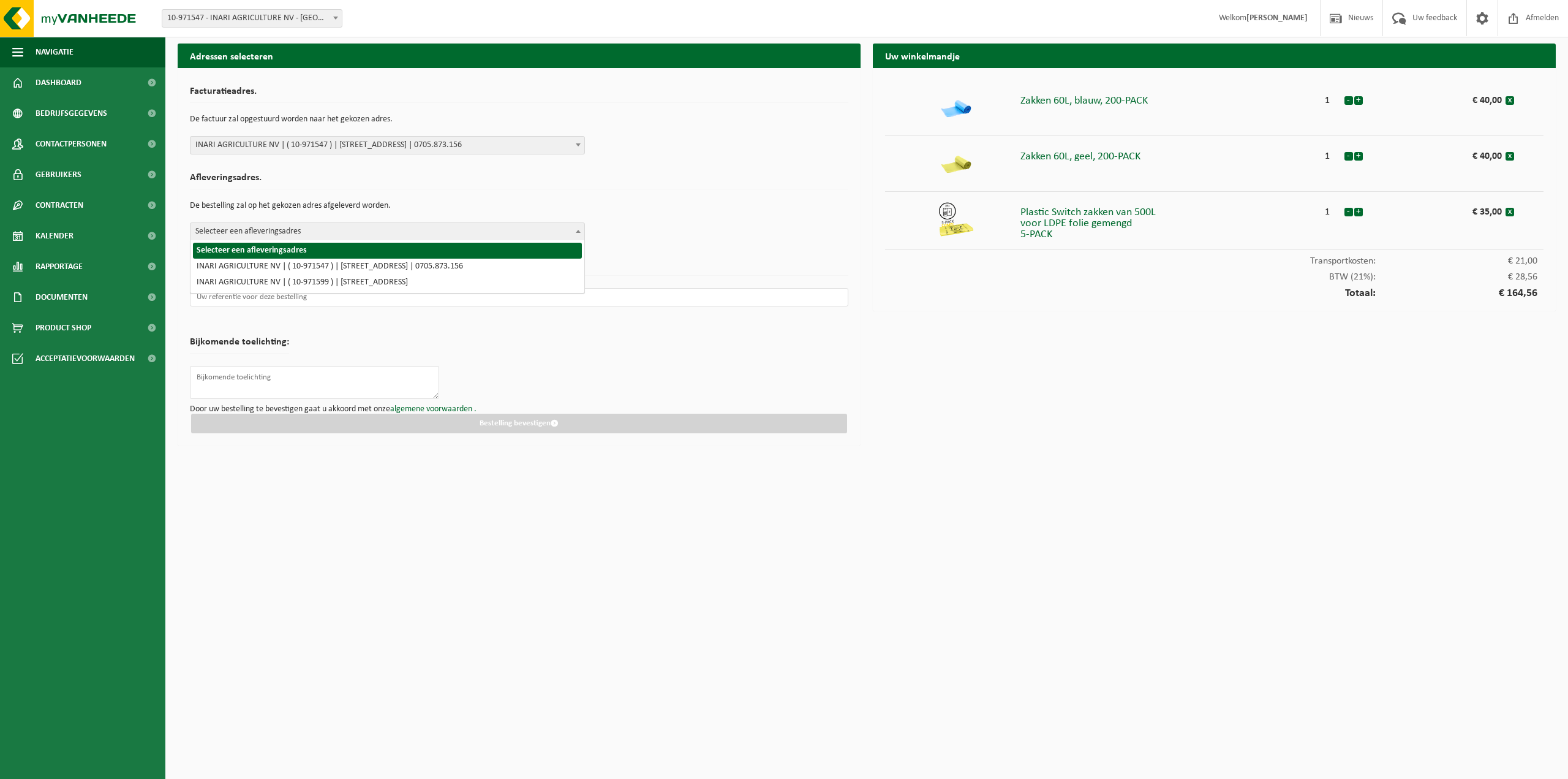
click at [313, 226] on span "Selecteer een afleveringsadres" at bounding box center [387, 232] width 394 height 17
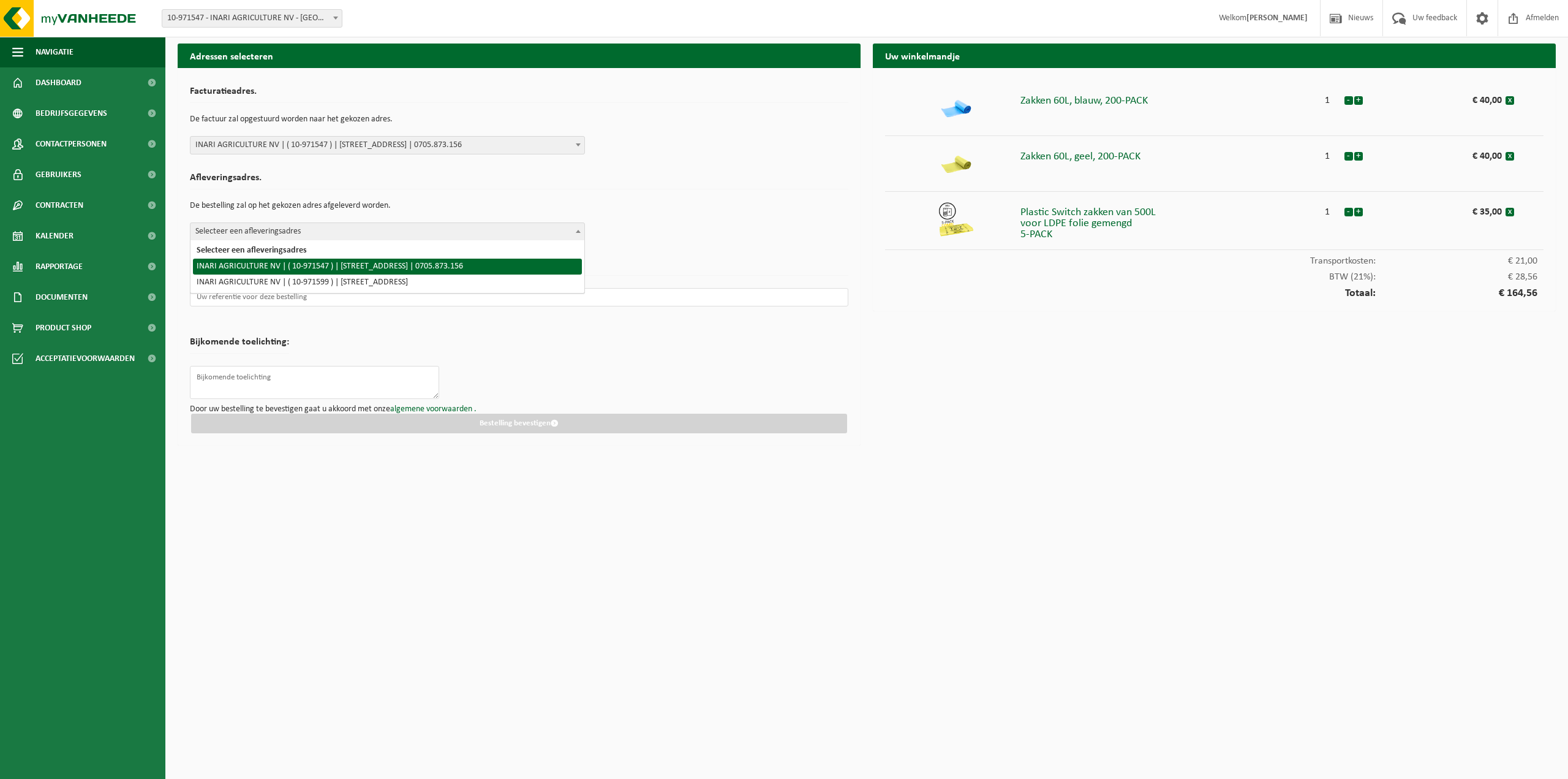
select select "155848"
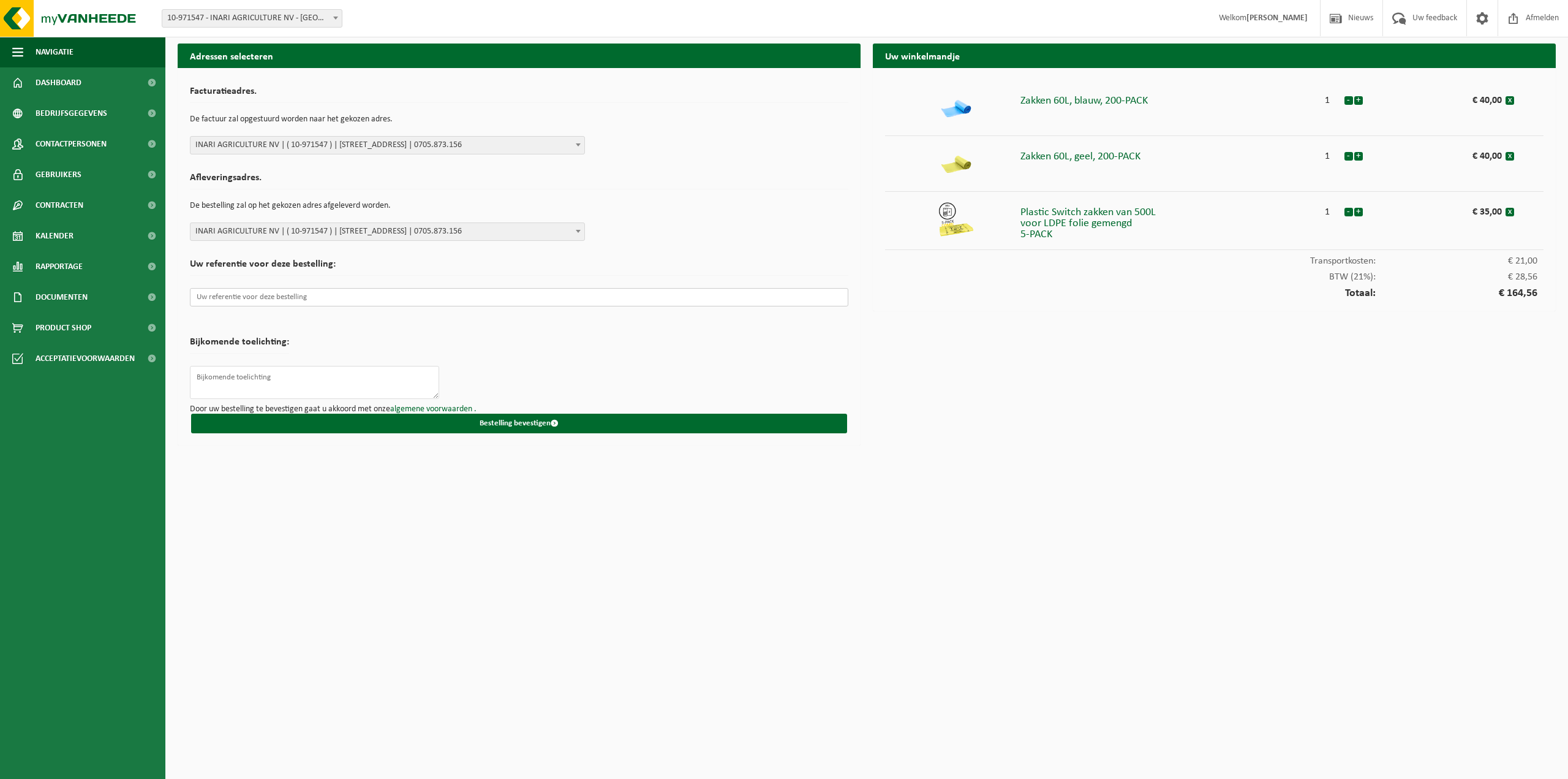
click at [370, 296] on input "text" at bounding box center [519, 297] width 659 height 19
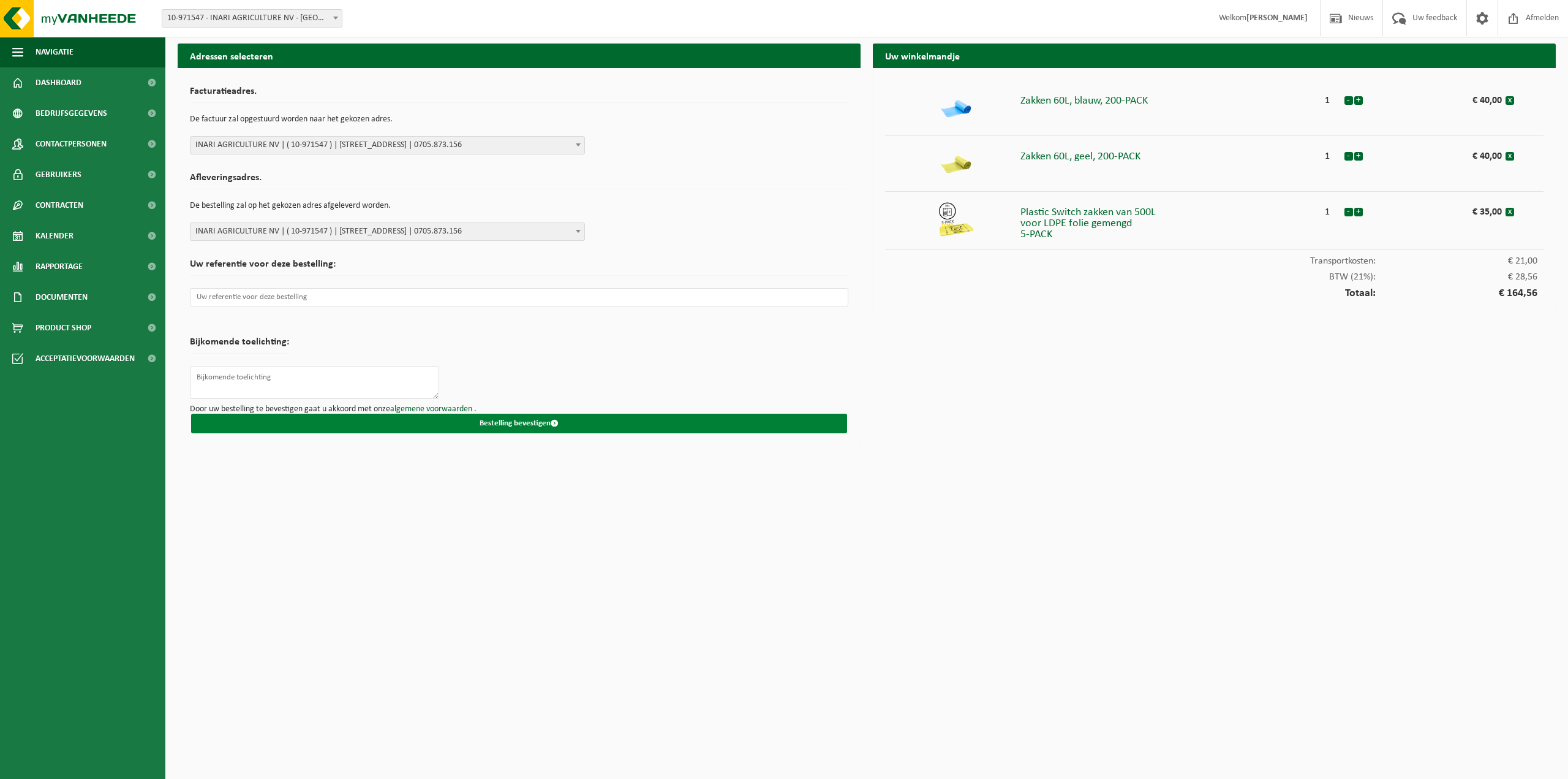
click at [506, 423] on button "Bestelling bevestigen" at bounding box center [519, 423] width 656 height 20
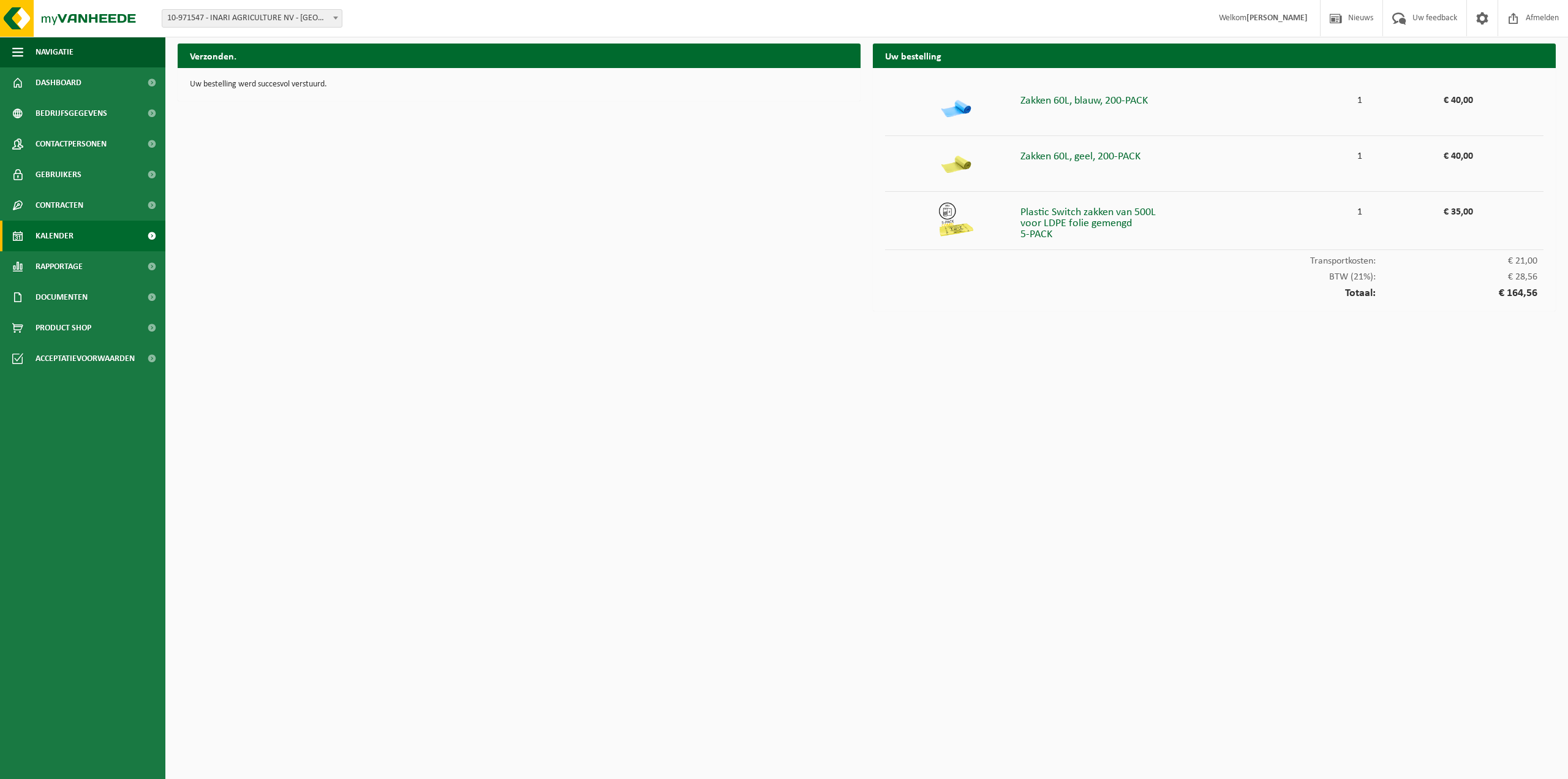
click at [99, 229] on link "Kalender" at bounding box center [82, 236] width 166 height 31
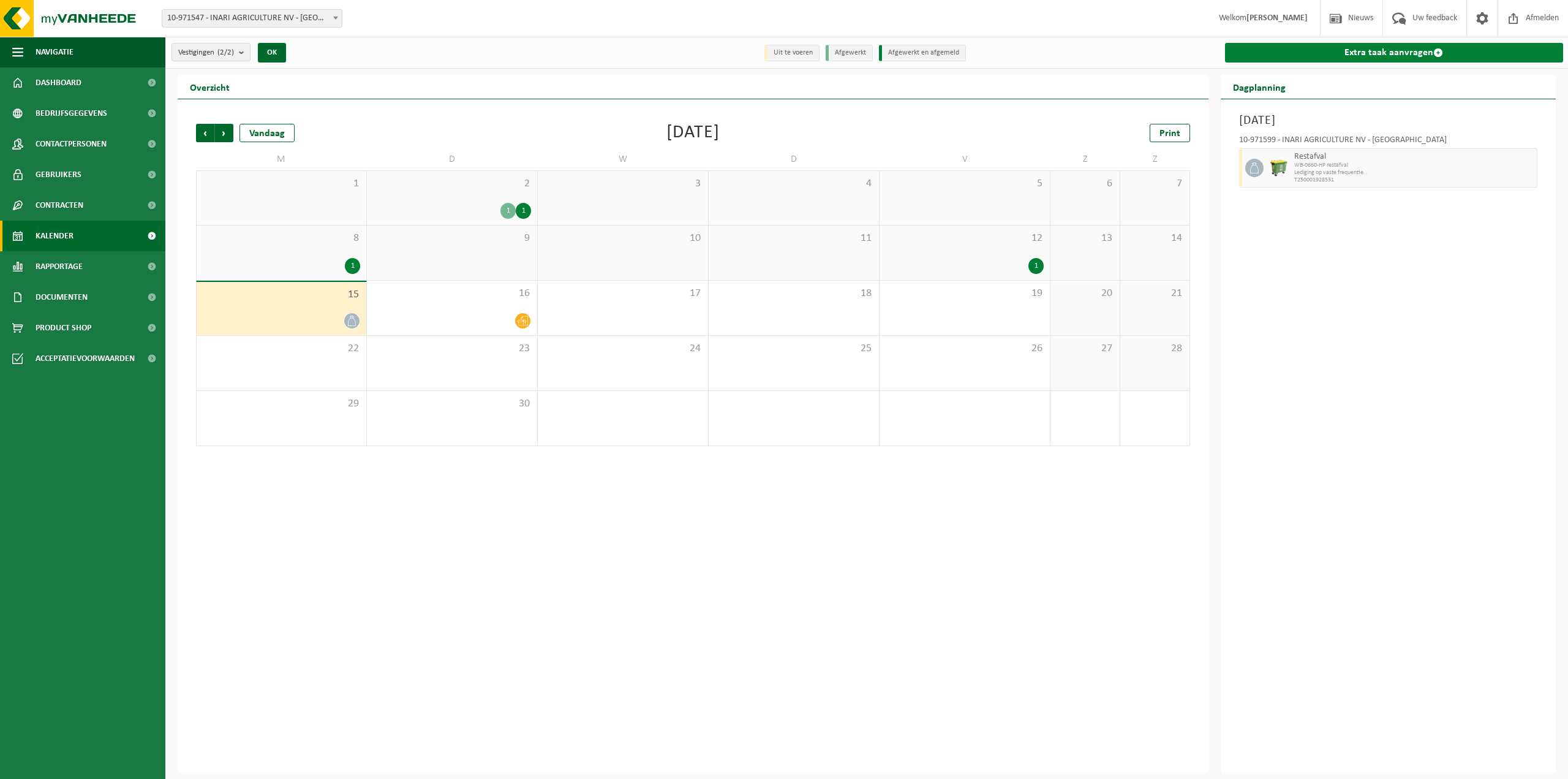
click at [1360, 54] on link "Extra taak aanvragen" at bounding box center [1394, 52] width 339 height 20
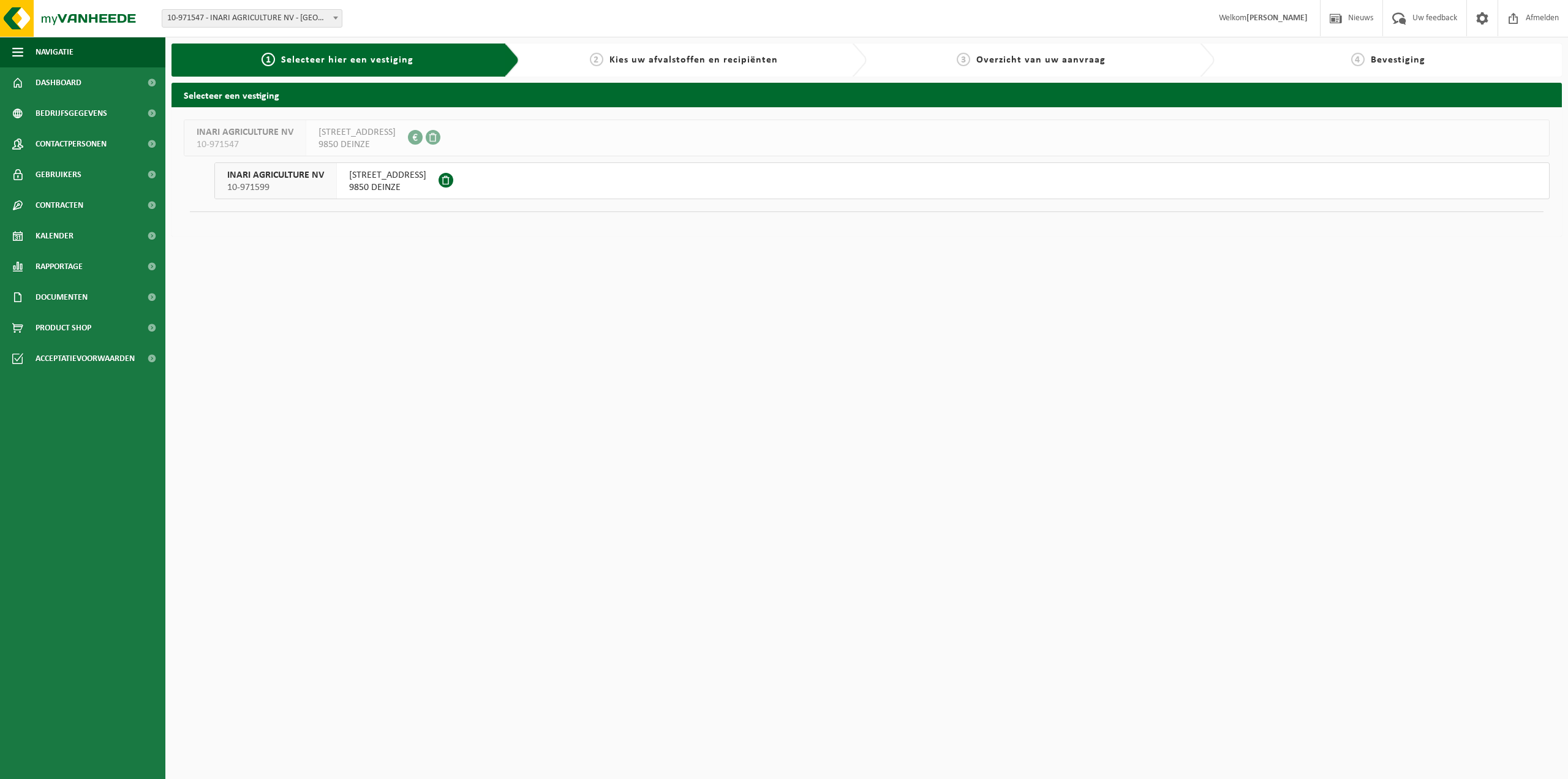
click at [377, 182] on span "9850 DEINZE" at bounding box center [387, 188] width 77 height 12
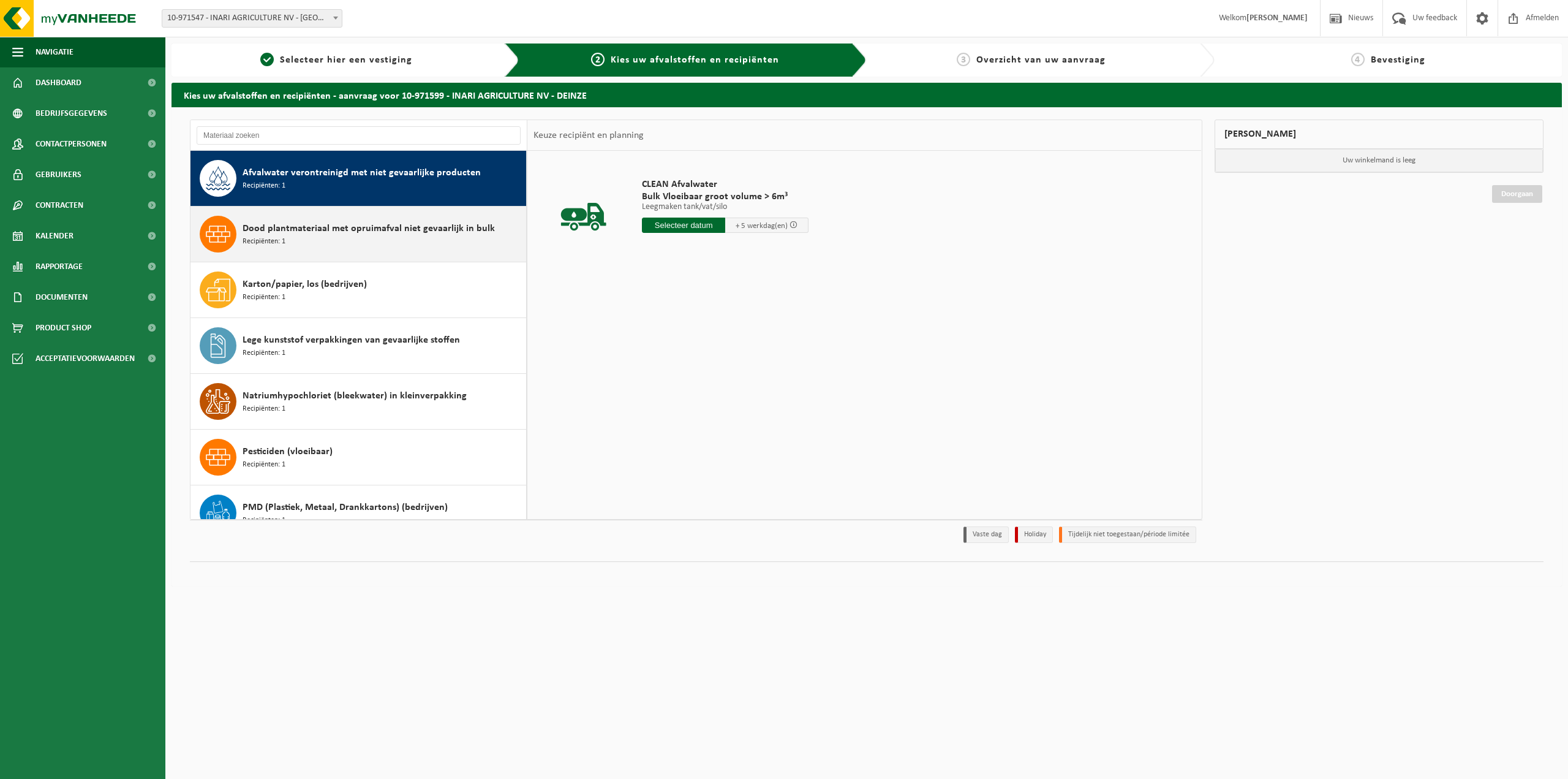
click at [376, 233] on span "Dood plantmateriaal met opruimafval niet gevaarlijk in bulk" at bounding box center [368, 228] width 252 height 14
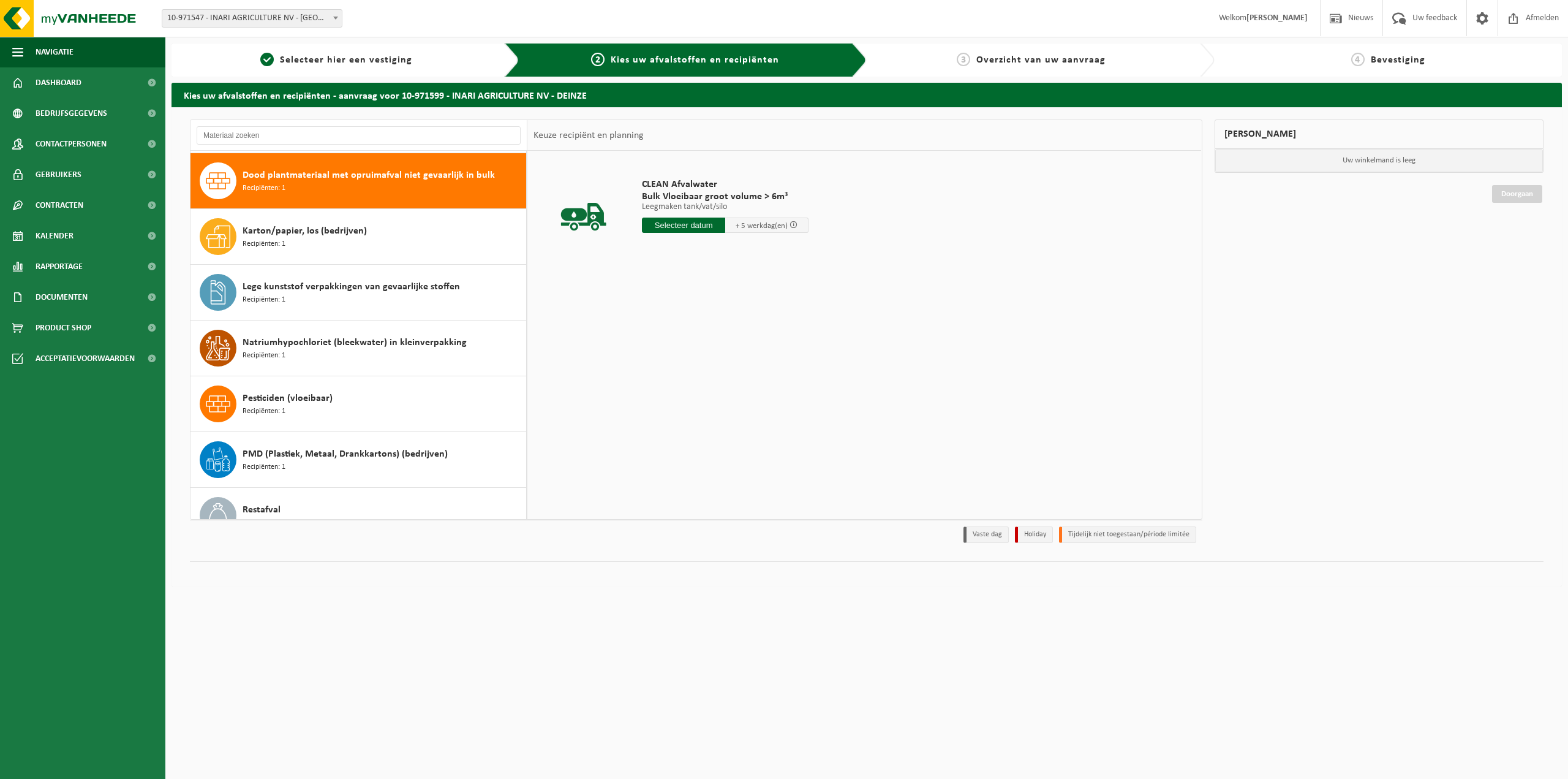
scroll to position [55, 0]
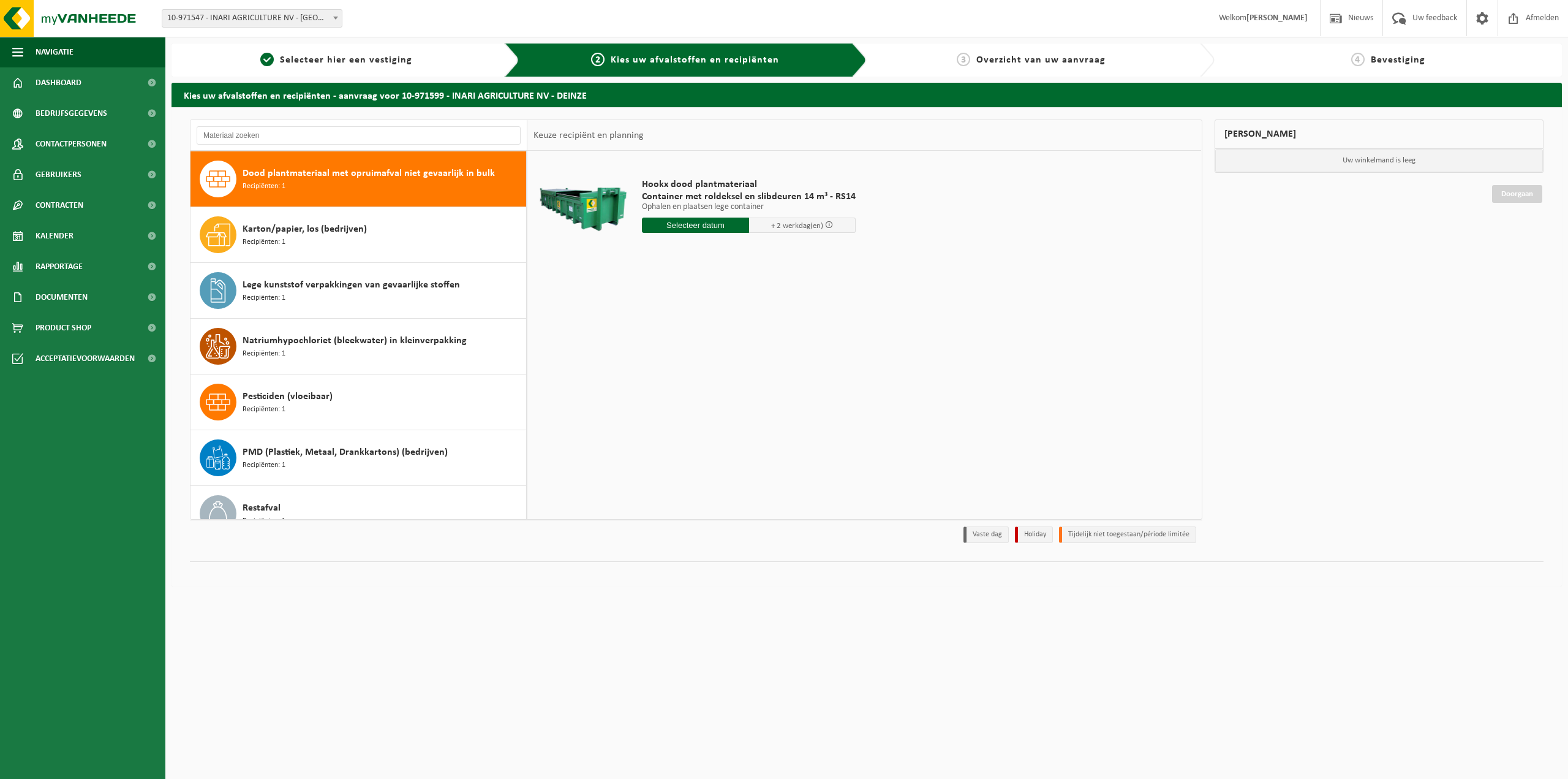
click at [681, 224] on input "text" at bounding box center [696, 225] width 107 height 15
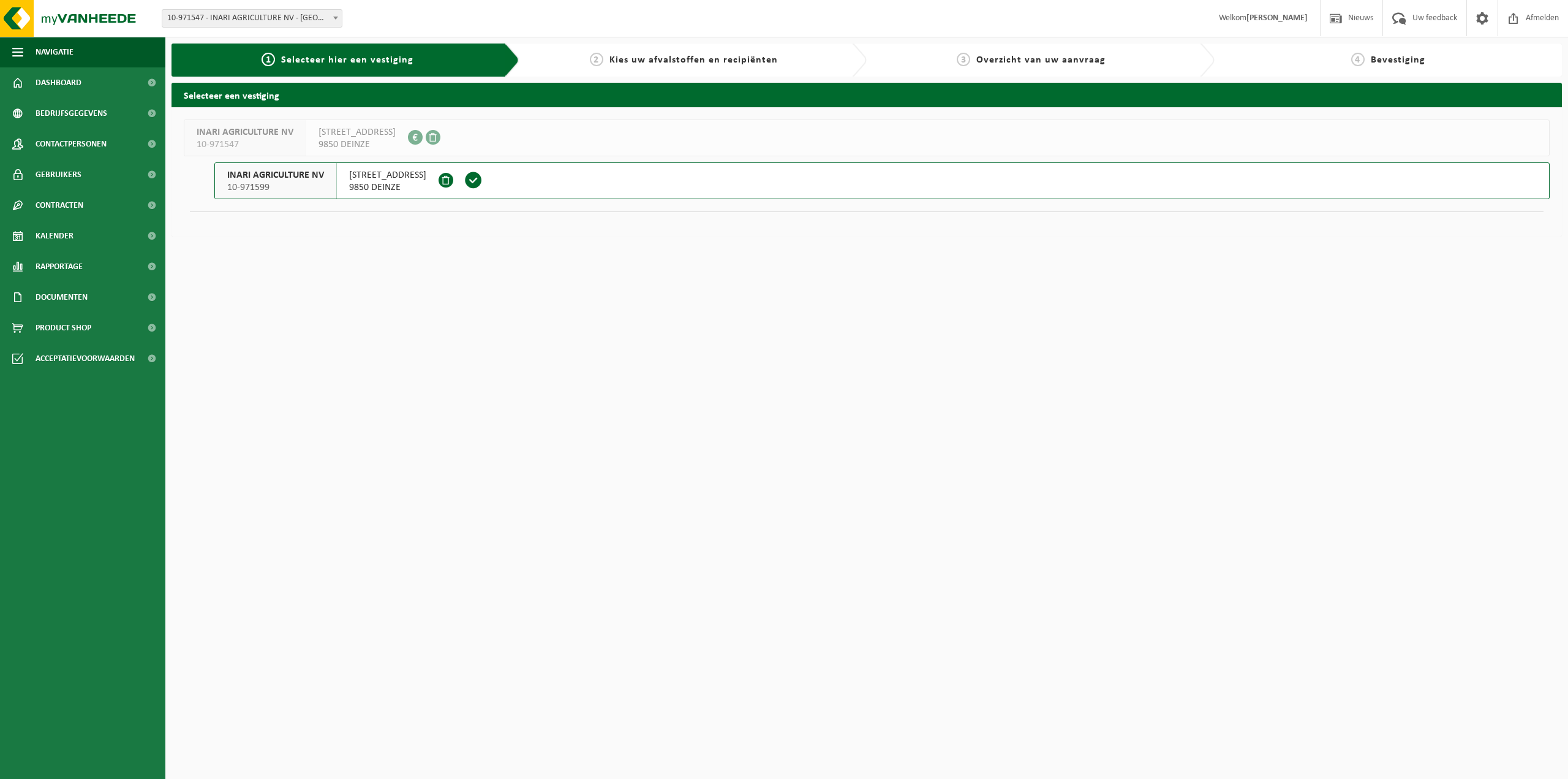
click at [394, 179] on span "[STREET_ADDRESS]" at bounding box center [387, 175] width 77 height 12
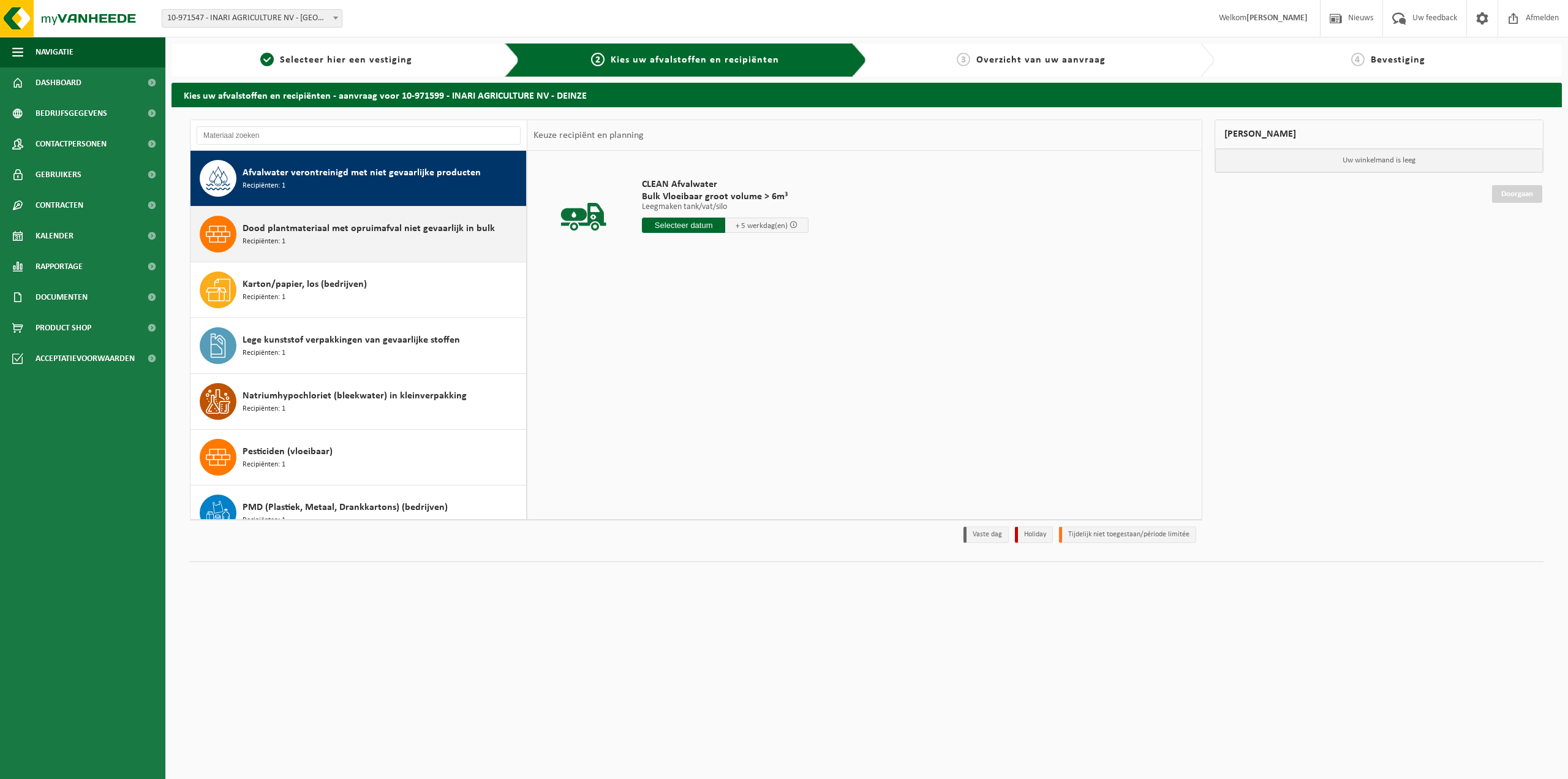
click at [350, 236] on div "Dood plantmateriaal met opruimafval niet gevaarlijk in bulk Recipiënten: 1" at bounding box center [383, 234] width 280 height 37
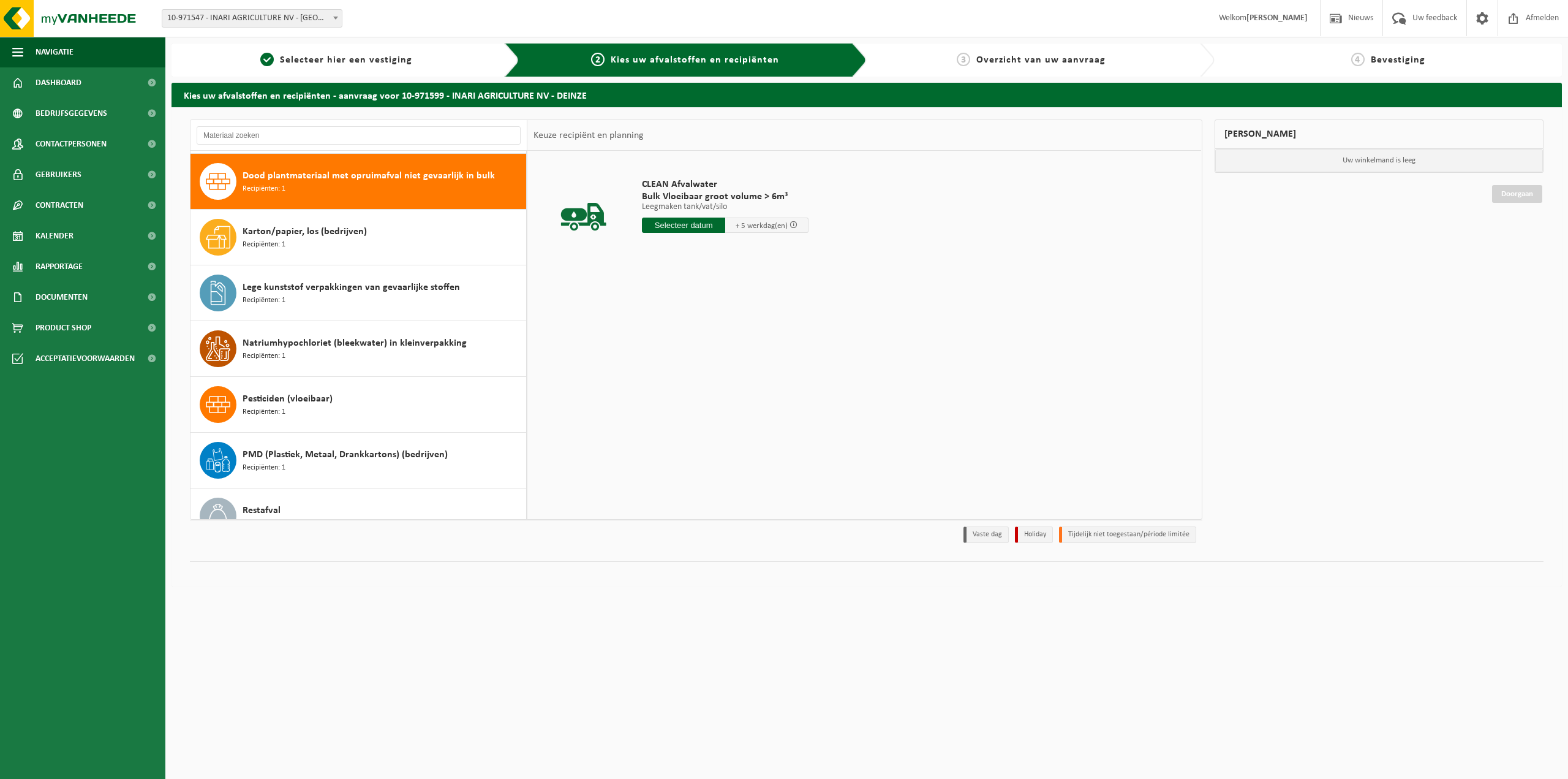
scroll to position [55, 0]
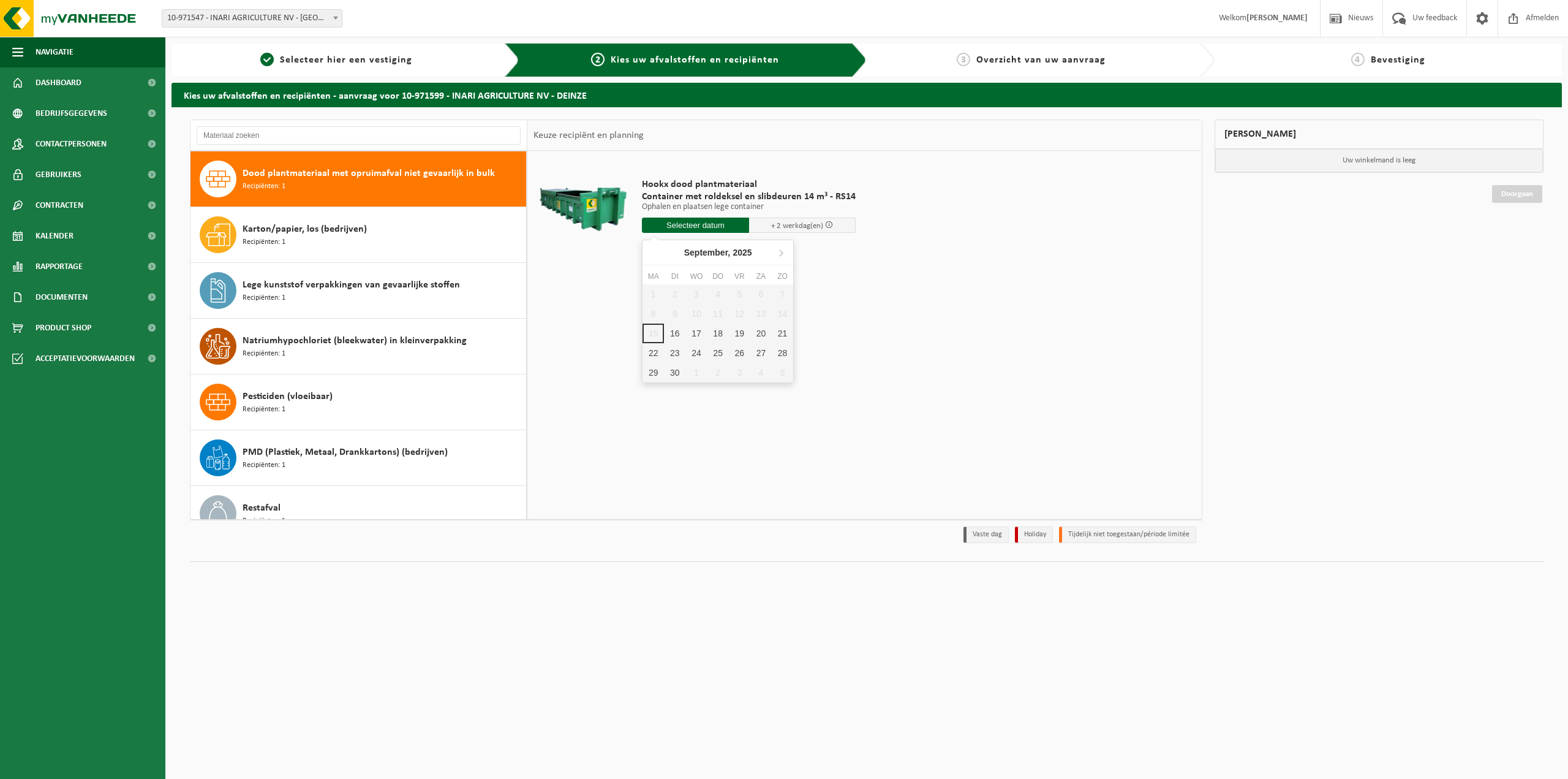
click at [672, 226] on input "text" at bounding box center [696, 225] width 107 height 15
click at [674, 352] on div "23" at bounding box center [674, 352] width 21 height 20
type input "Van 2025-09-23"
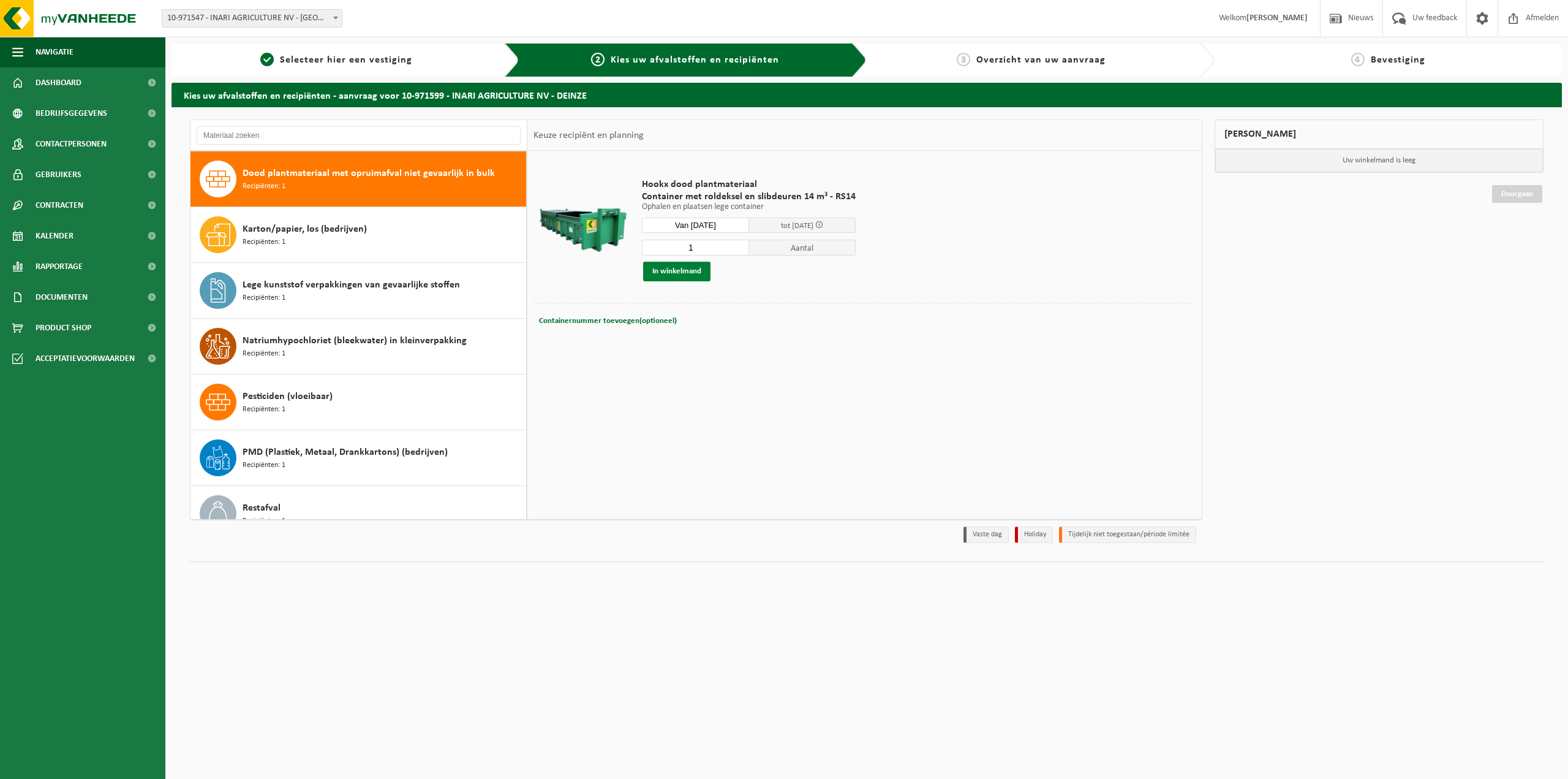
click at [677, 270] on button "In winkelmand" at bounding box center [677, 271] width 67 height 20
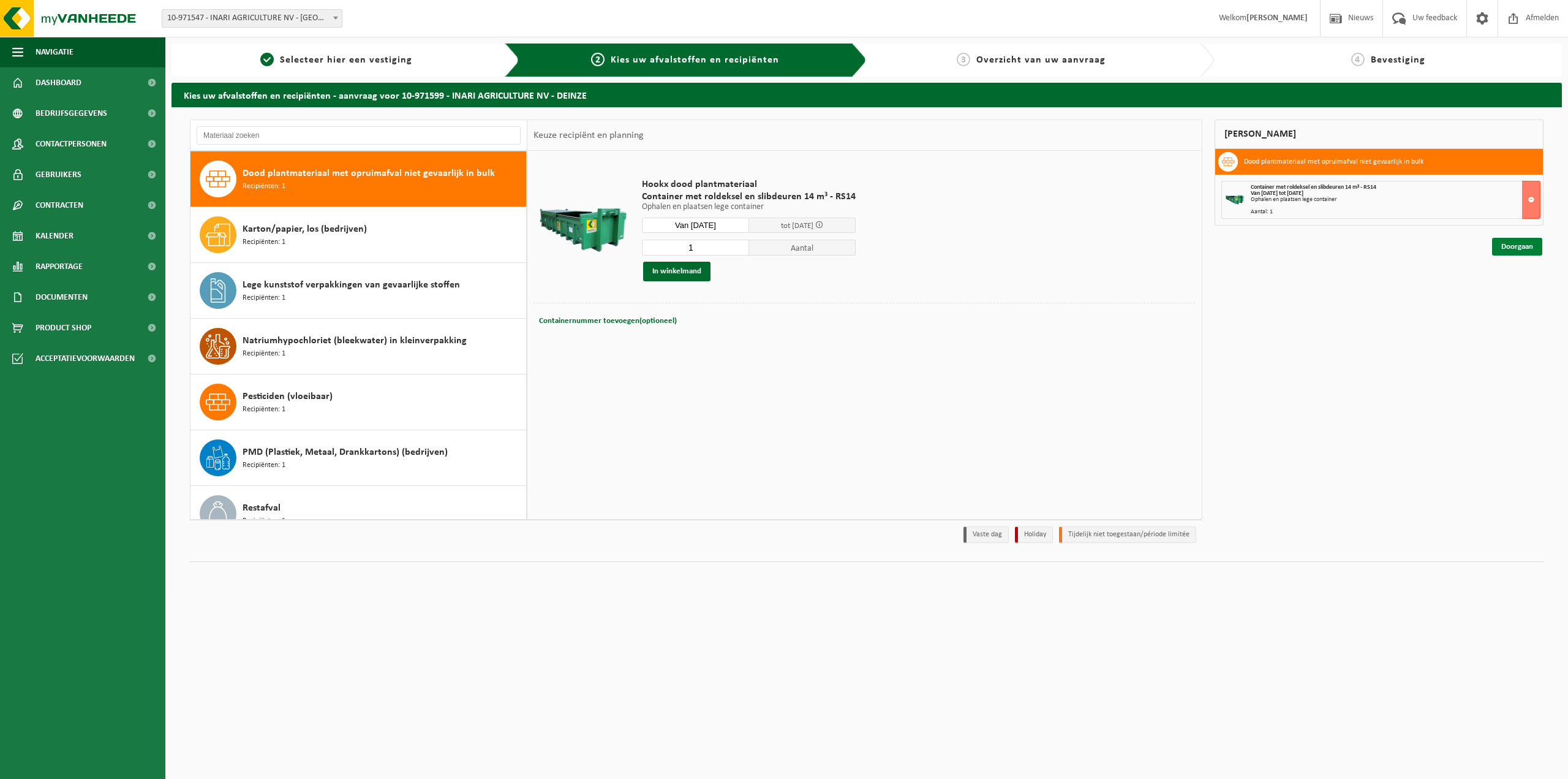
click at [1518, 245] on link "Doorgaan" at bounding box center [1517, 247] width 50 height 18
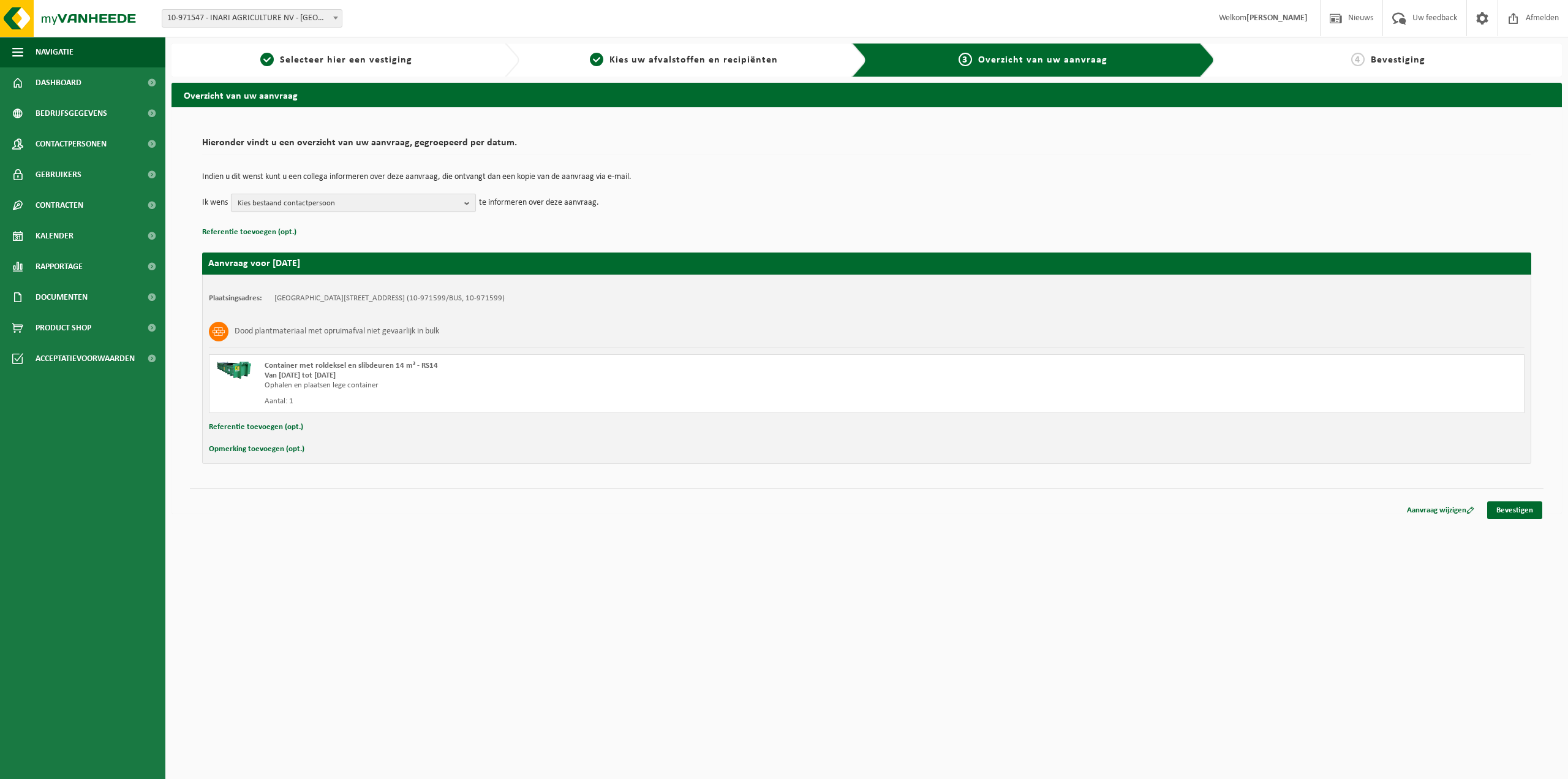
click at [409, 201] on span "Kies bestaand contactpersoon" at bounding box center [348, 203] width 222 height 19
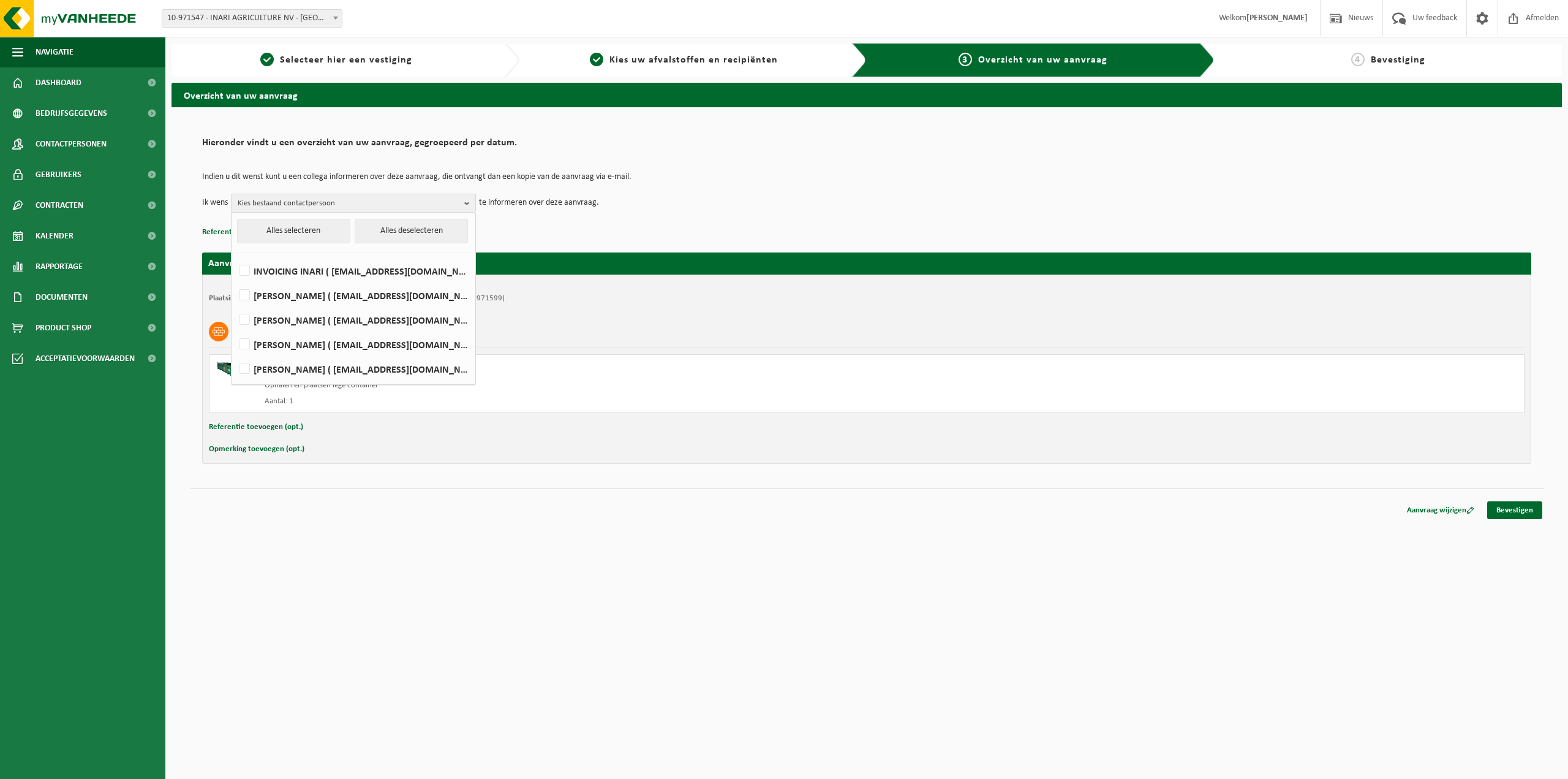
click at [409, 201] on span "Kies bestaand contactpersoon" at bounding box center [348, 203] width 222 height 19
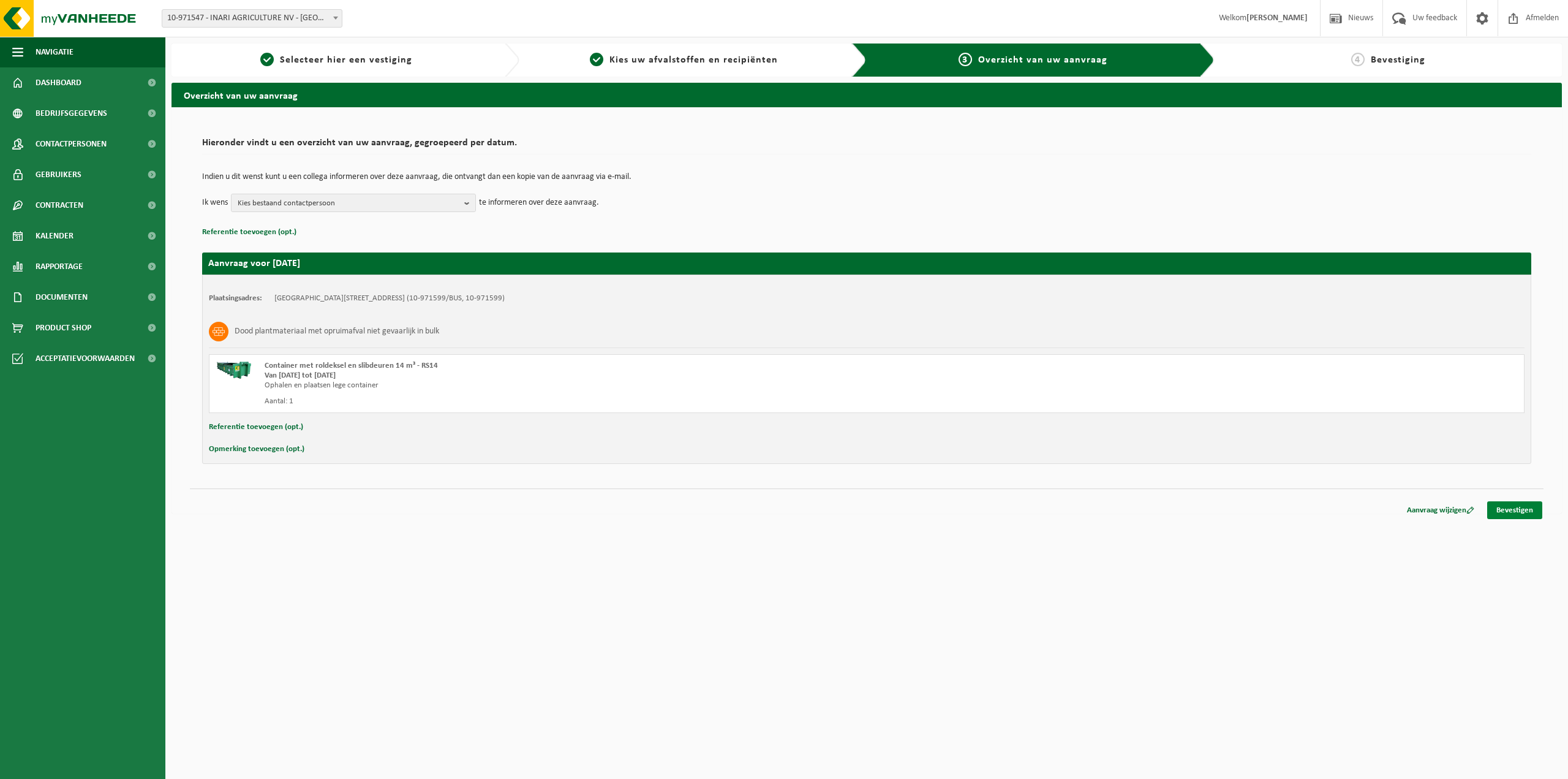
click at [1510, 510] on link "Bevestigen" at bounding box center [1514, 510] width 55 height 18
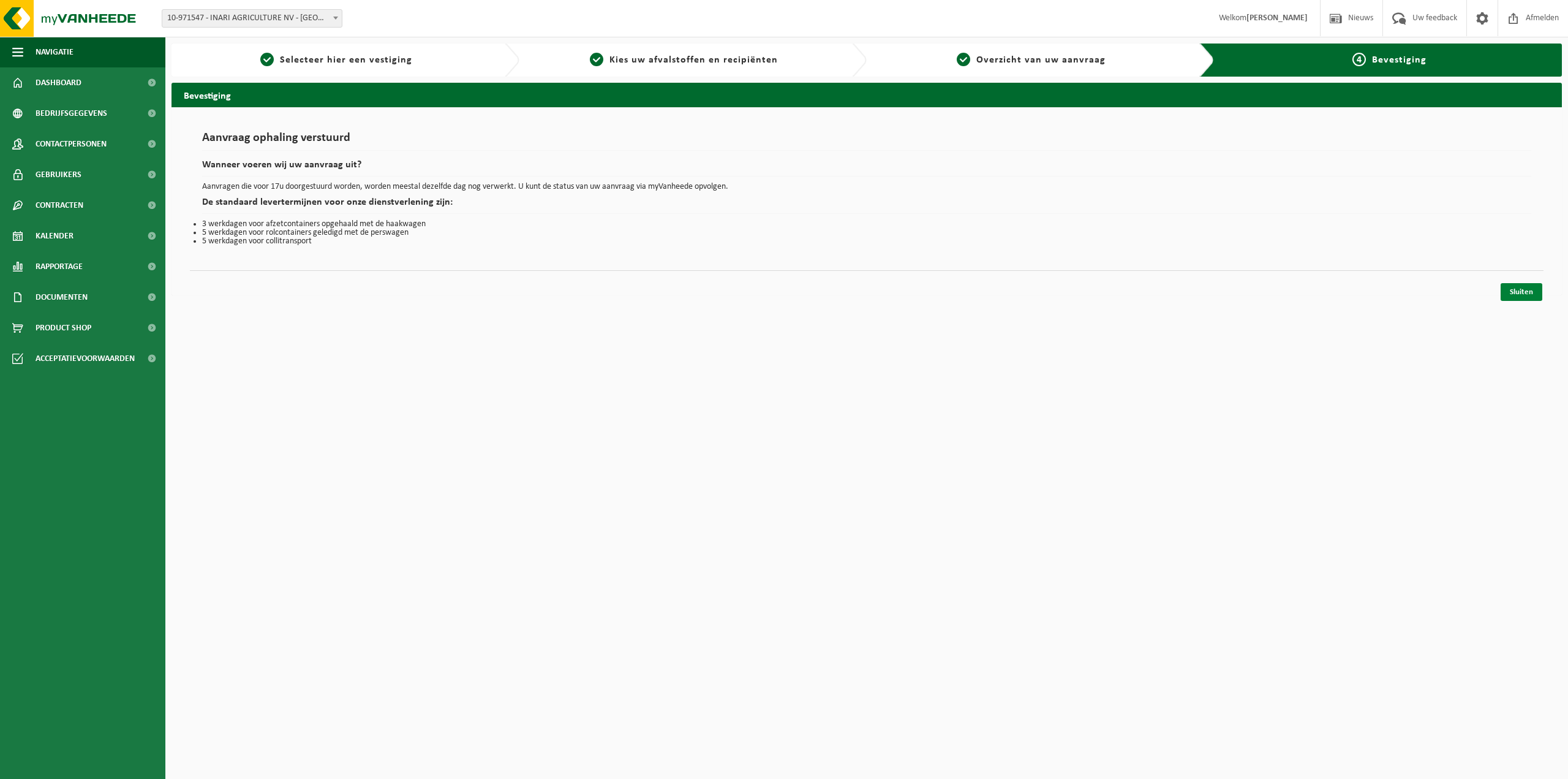
click at [1521, 293] on link "Sluiten" at bounding box center [1521, 292] width 42 height 18
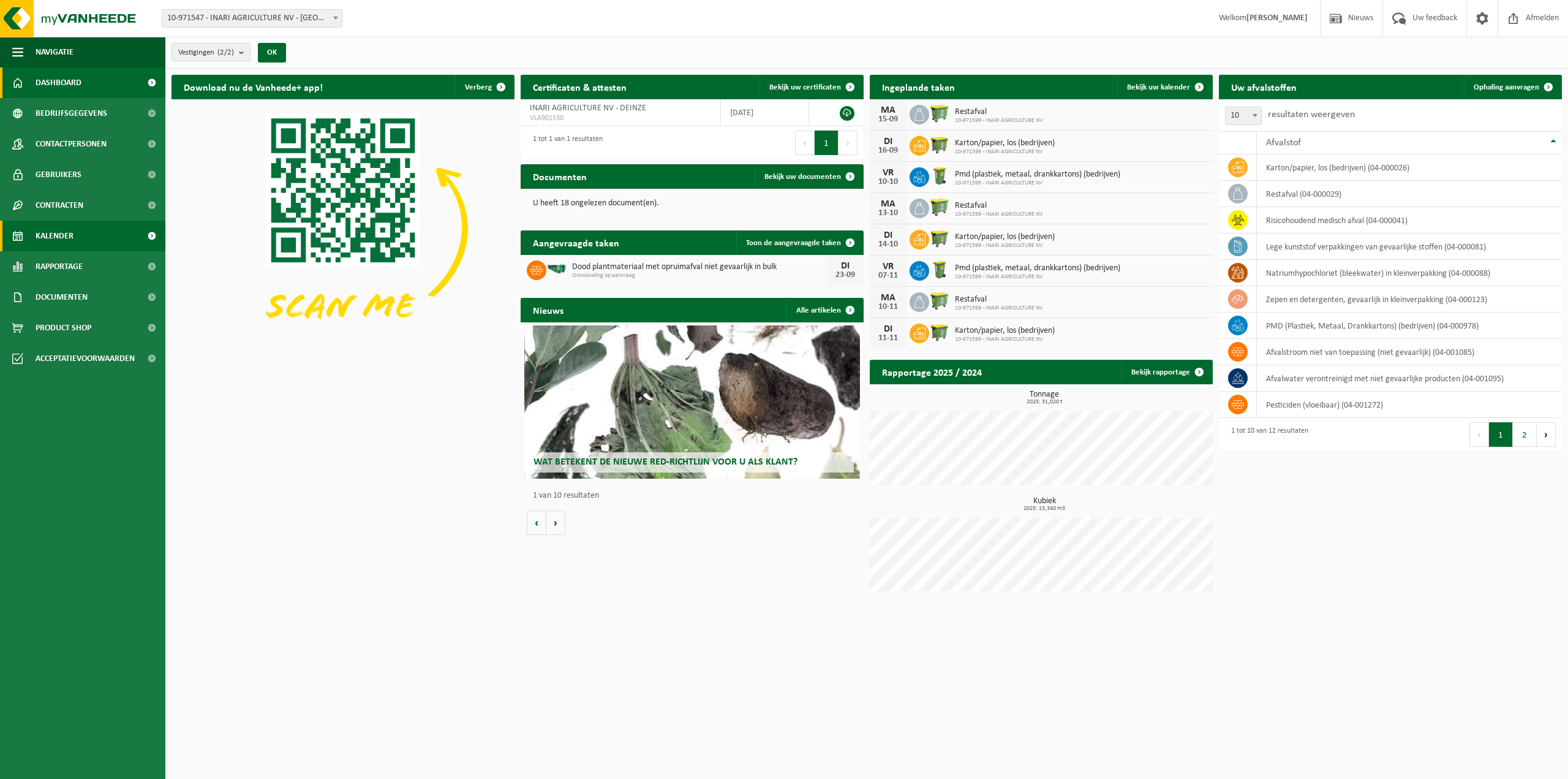
click at [76, 225] on link "Kalender" at bounding box center [82, 236] width 166 height 31
